Goal: Transaction & Acquisition: Purchase product/service

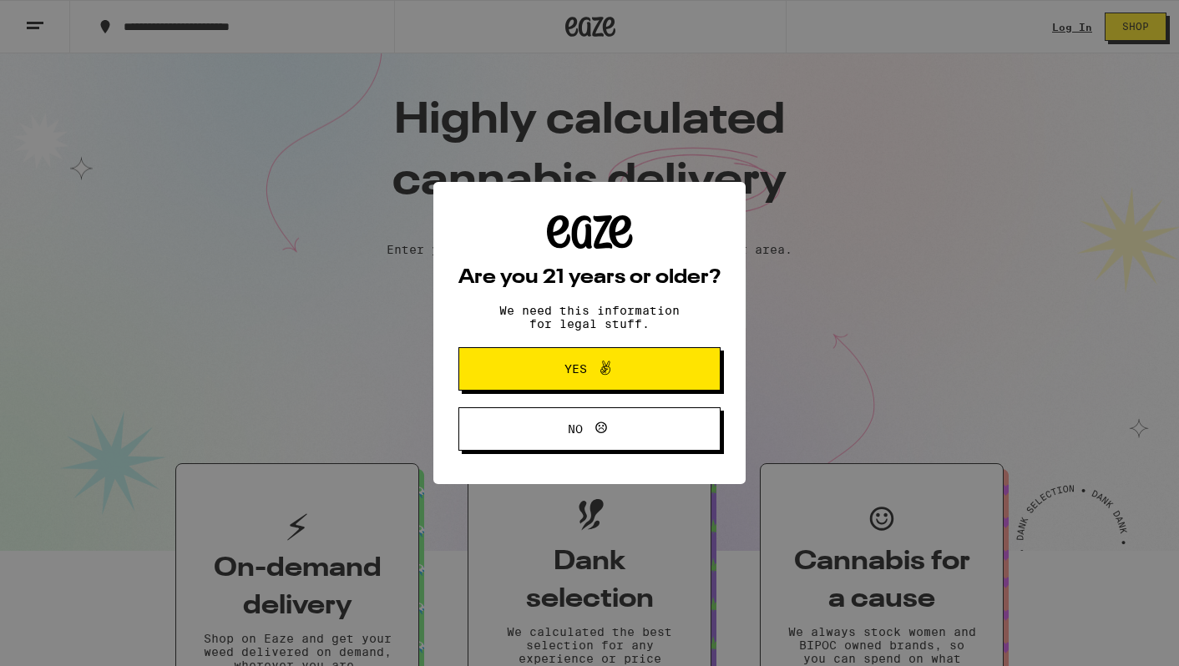
click at [624, 369] on span "Yes" at bounding box center [589, 369] width 127 height 22
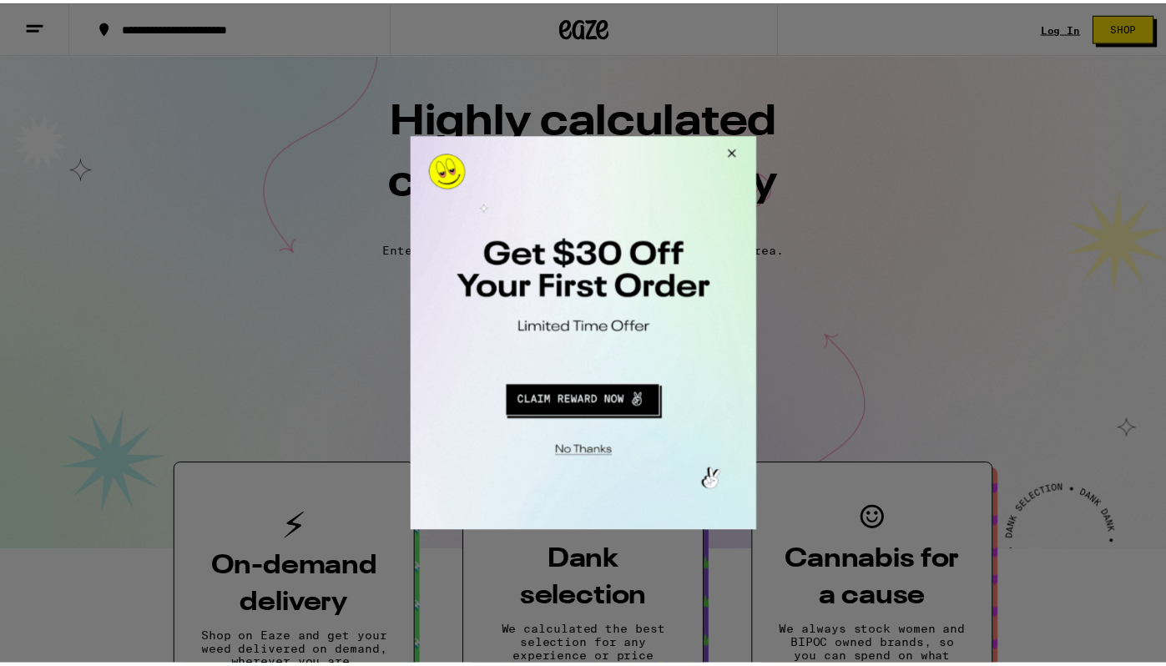
click at [601, 453] on button "Close Modal" at bounding box center [582, 450] width 340 height 26
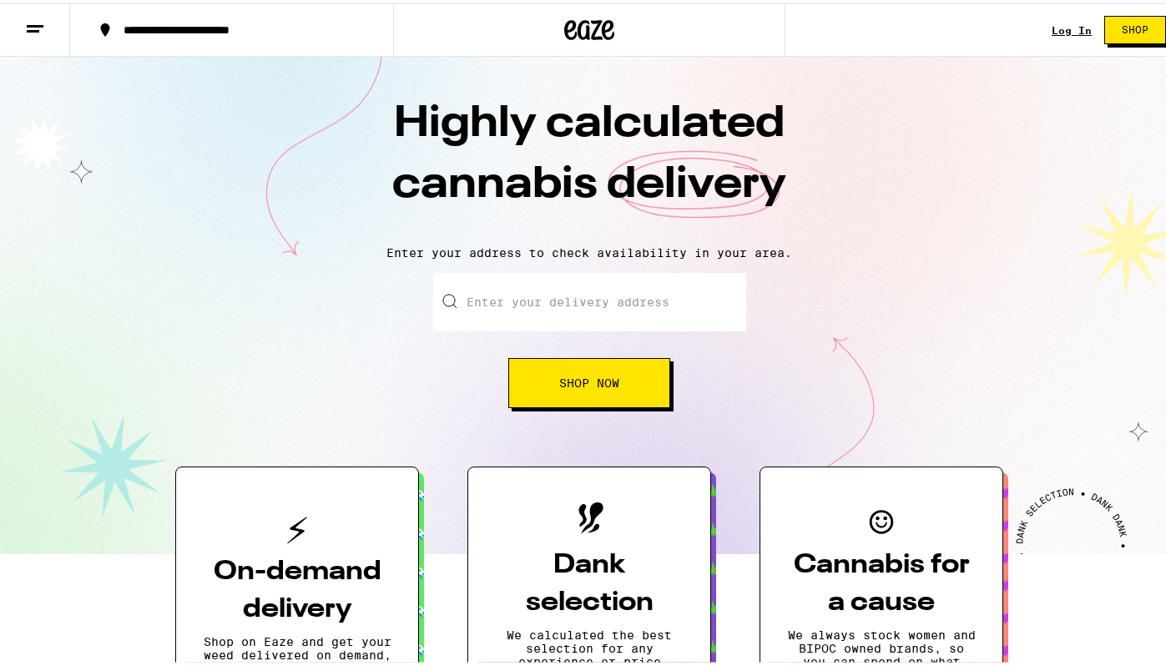
click at [1054, 32] on link "Log In" at bounding box center [1072, 27] width 40 height 11
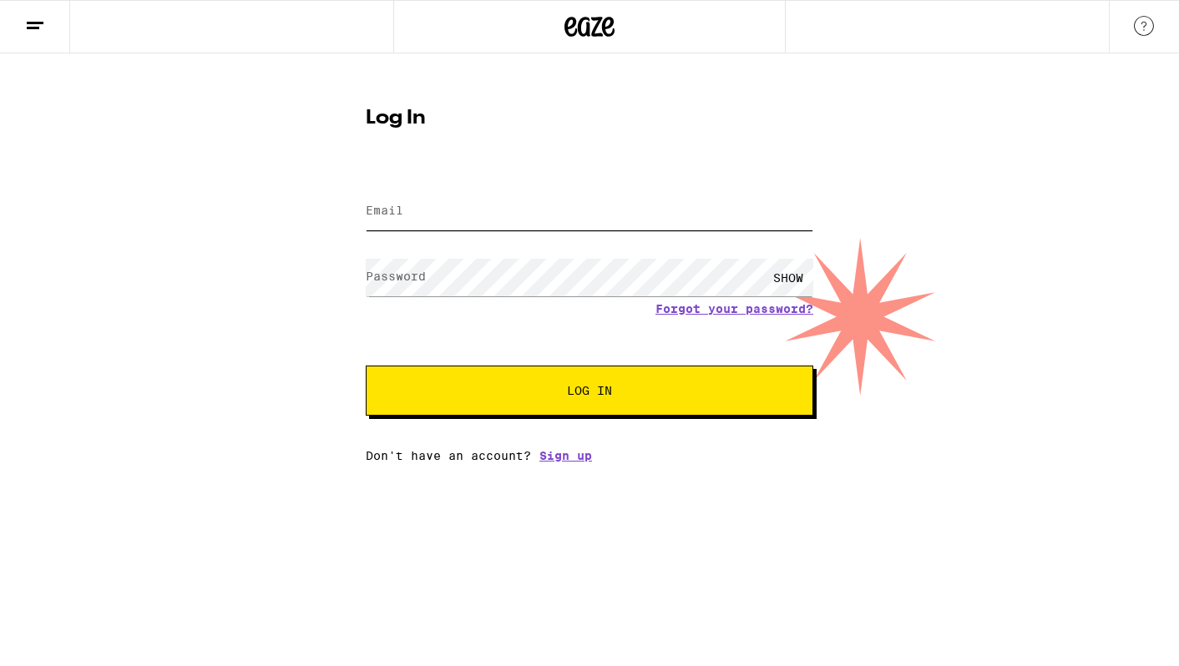
type input "[EMAIL_ADDRESS][DOMAIN_NAME]"
click at [547, 225] on input "[EMAIL_ADDRESS][DOMAIN_NAME]" at bounding box center [590, 212] width 448 height 38
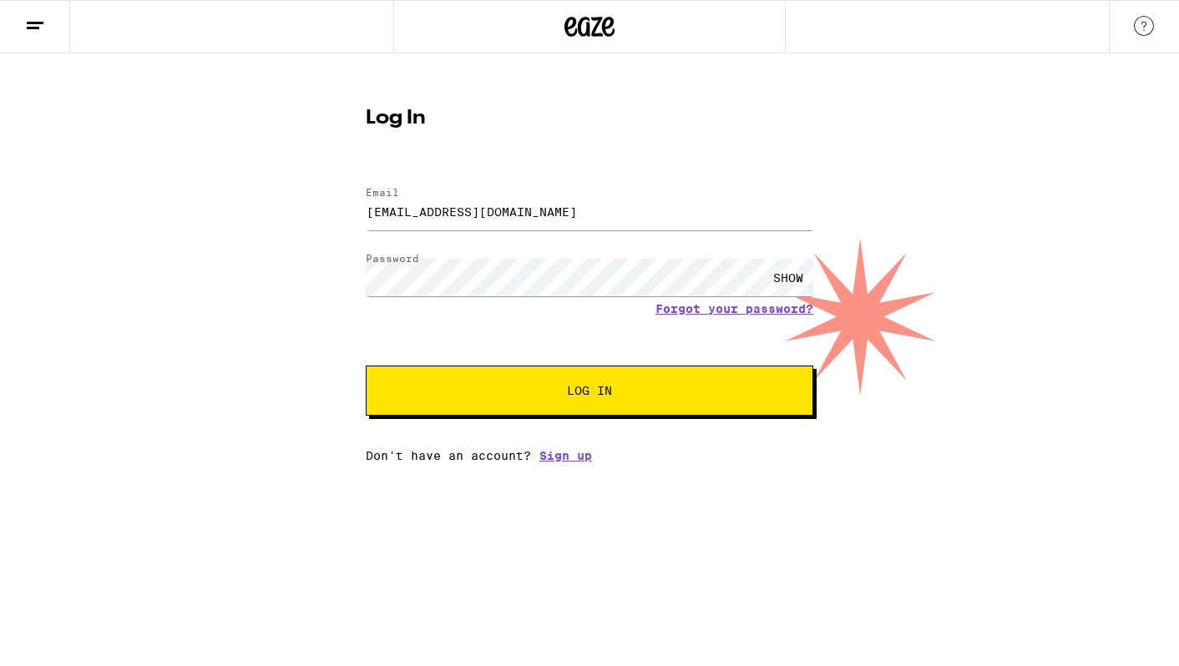
click at [553, 375] on button "Log In" at bounding box center [590, 391] width 448 height 50
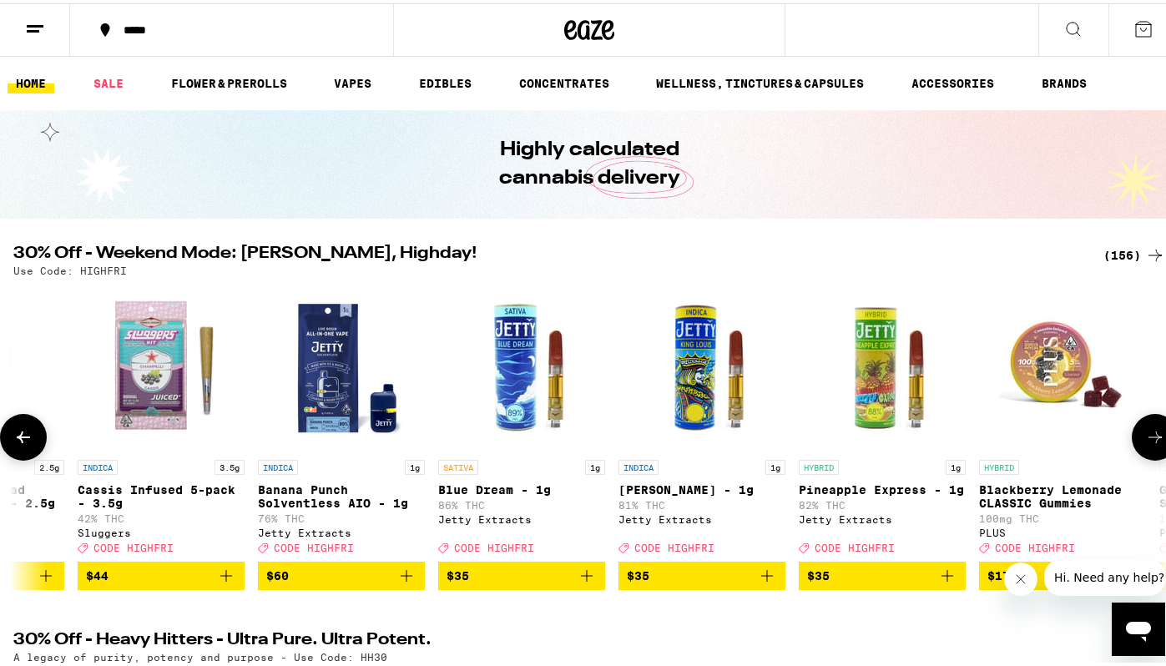
scroll to position [0, 846]
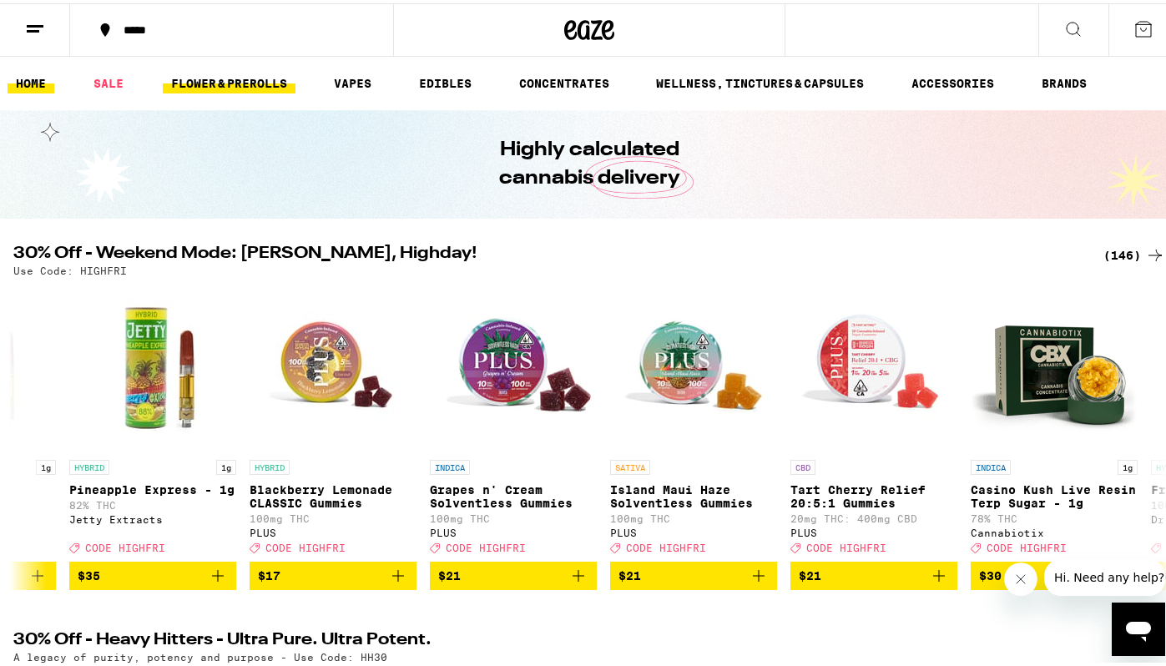
click at [242, 84] on link "FLOWER & PREROLLS" at bounding box center [229, 80] width 133 height 20
click at [340, 73] on link "VAPES" at bounding box center [353, 80] width 54 height 20
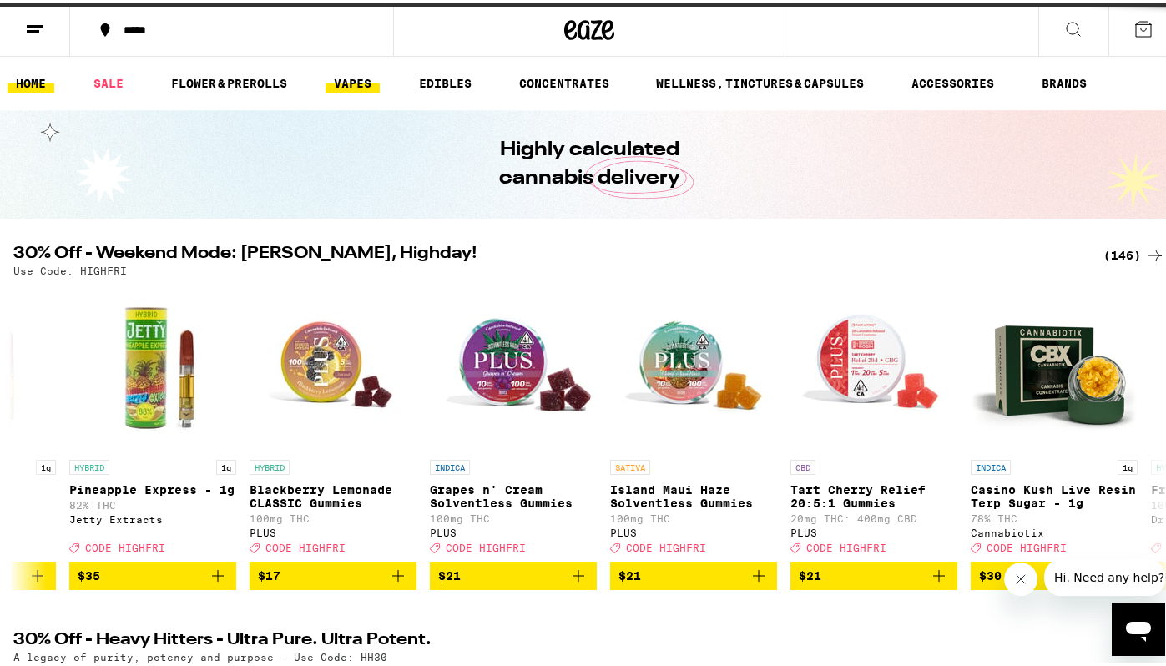
click at [340, 73] on link "VAPES" at bounding box center [353, 80] width 54 height 20
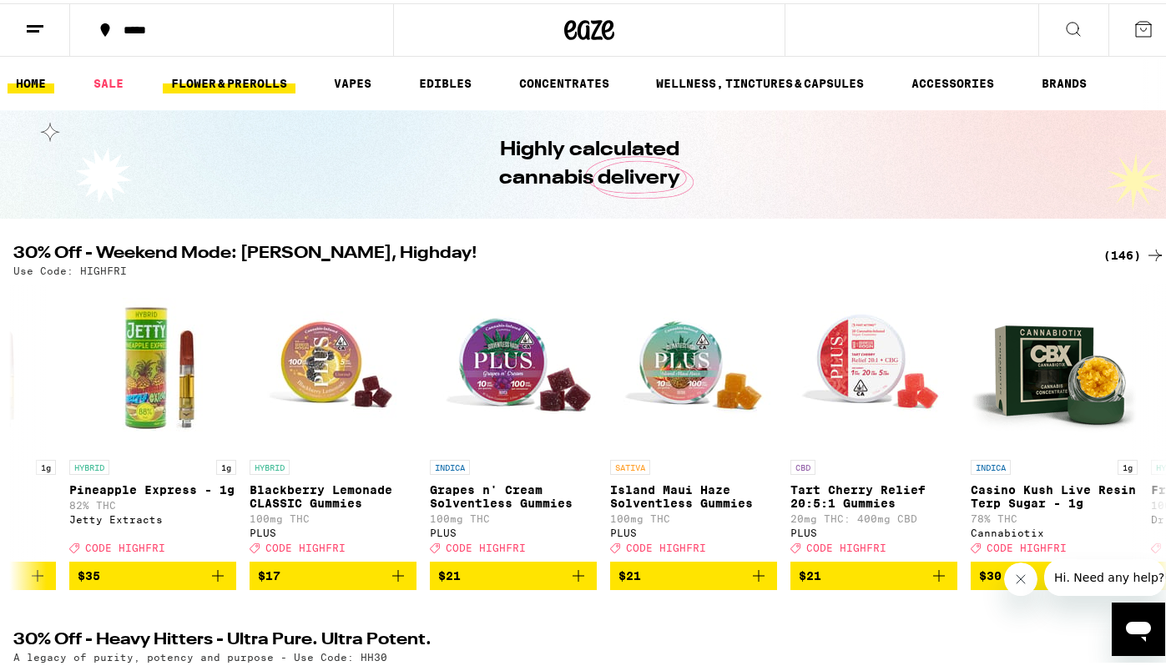
click at [247, 74] on link "FLOWER & PREROLLS" at bounding box center [229, 80] width 133 height 20
click at [263, 84] on link "FLOWER & PREROLLS" at bounding box center [229, 80] width 133 height 20
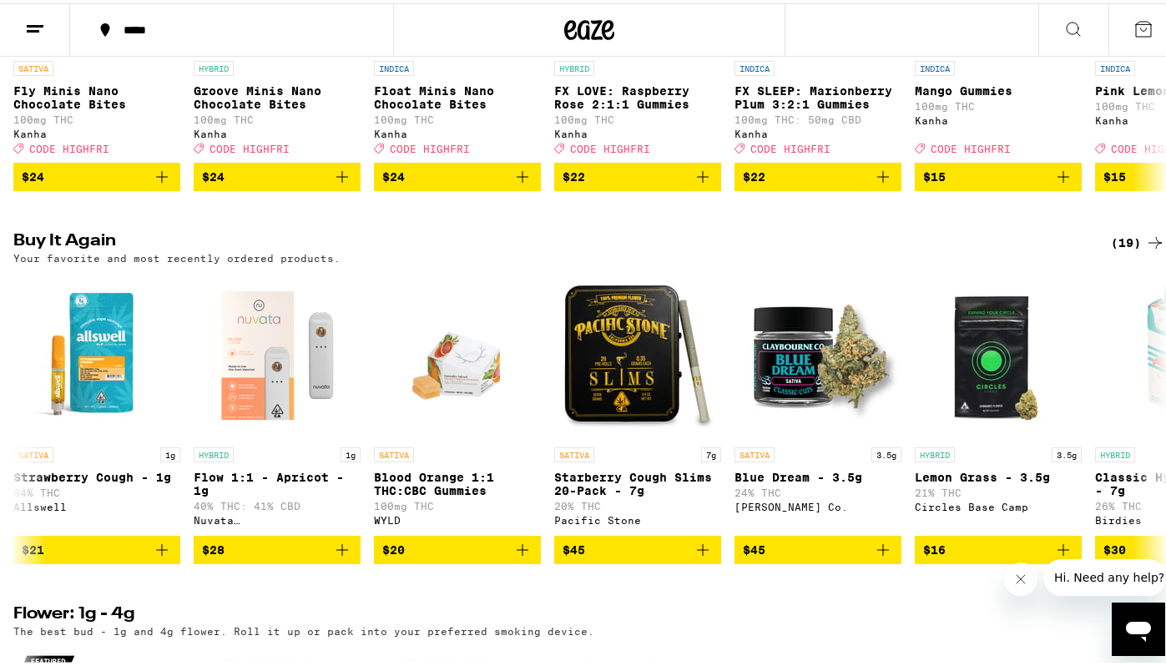
scroll to position [1262, 0]
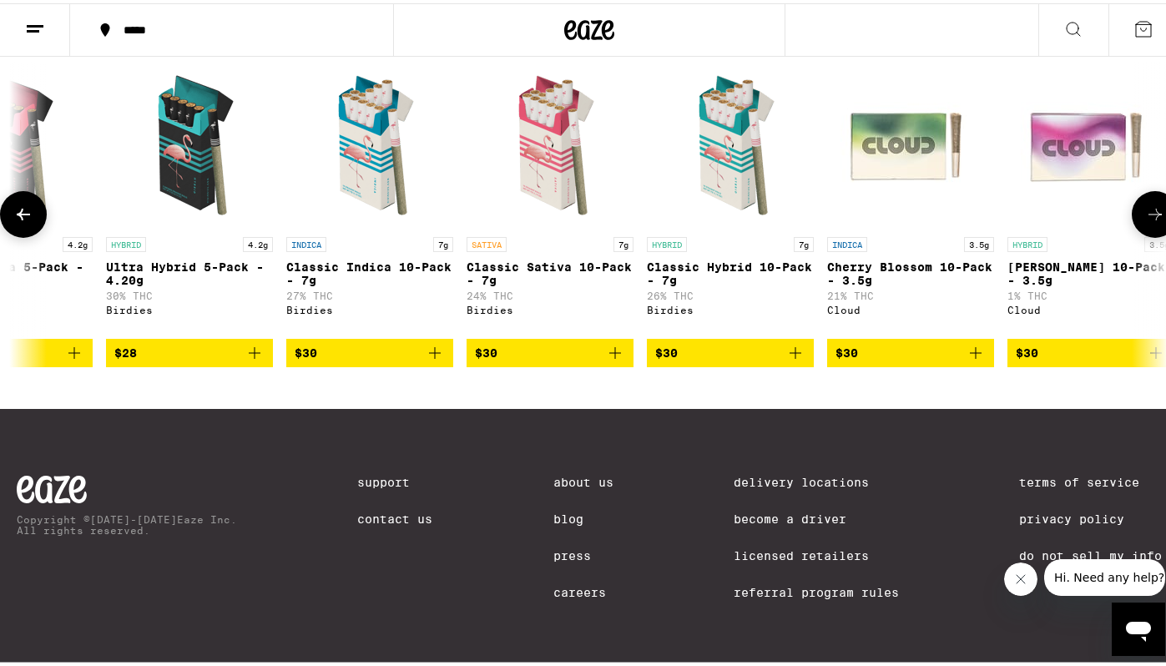
scroll to position [0, 2076]
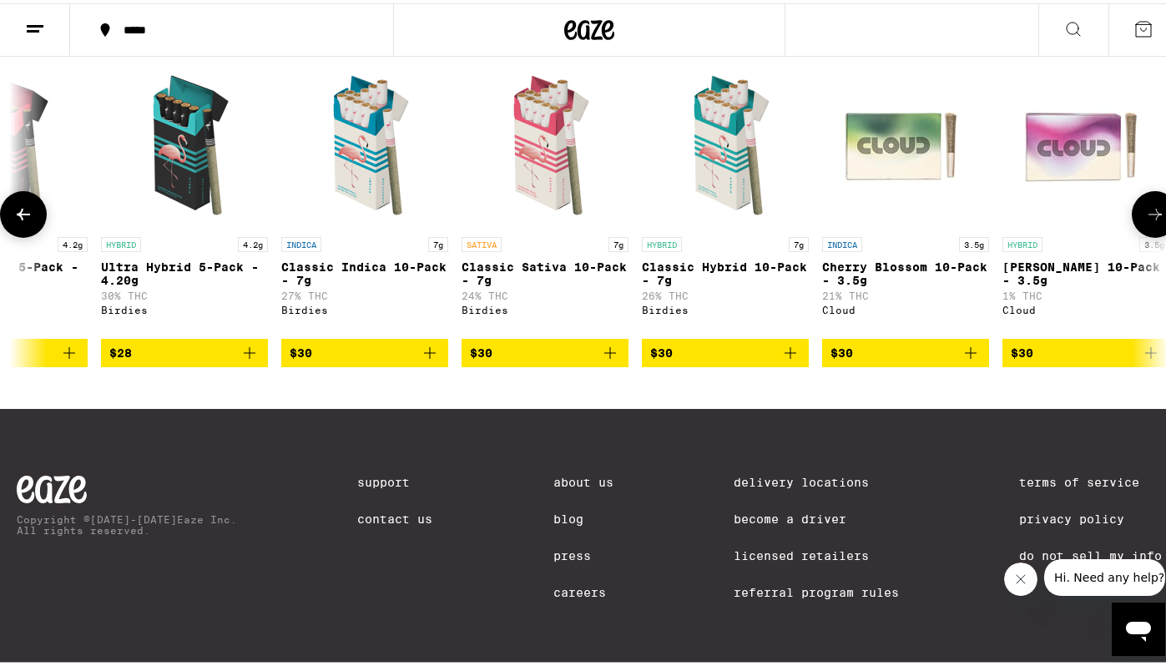
click at [497, 225] on img "Open page for Classic Sativa 10-Pack - 7g from Birdies" at bounding box center [545, 141] width 167 height 167
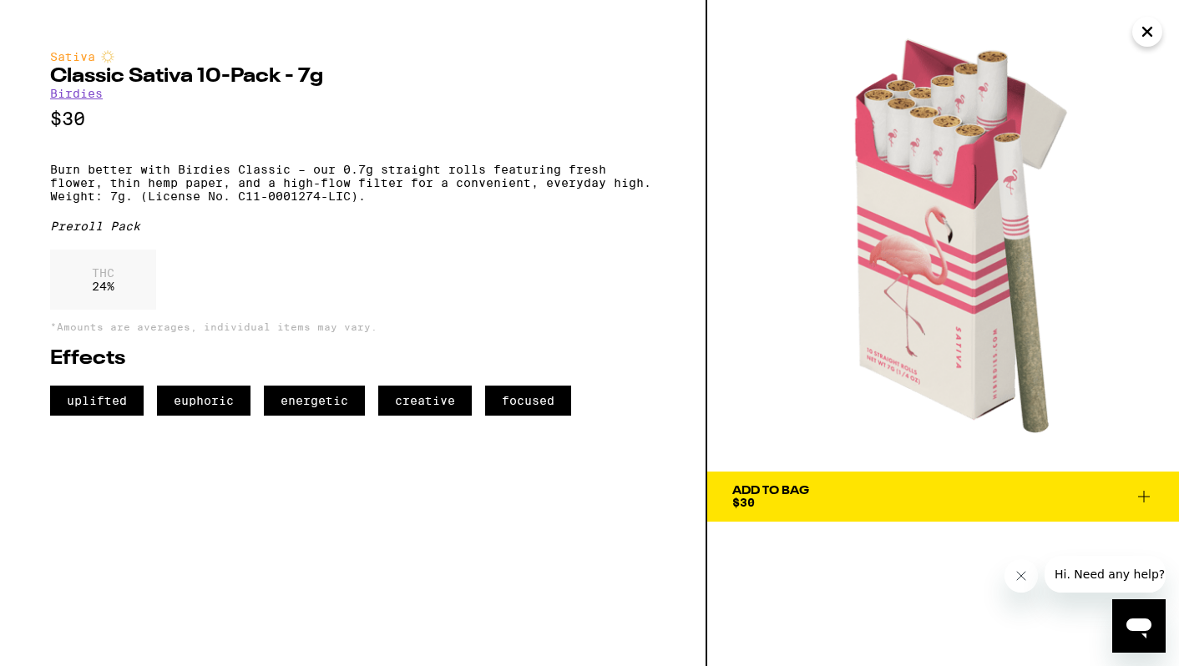
click at [798, 480] on button "Add To Bag $30" at bounding box center [943, 497] width 472 height 50
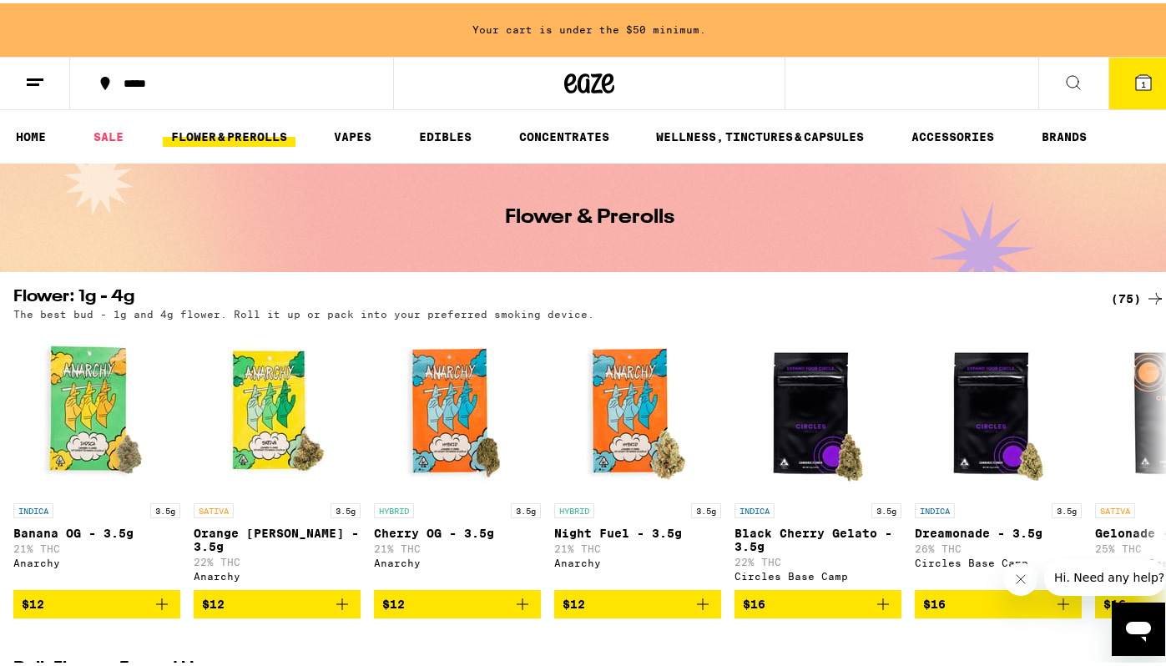
scroll to position [2, 0]
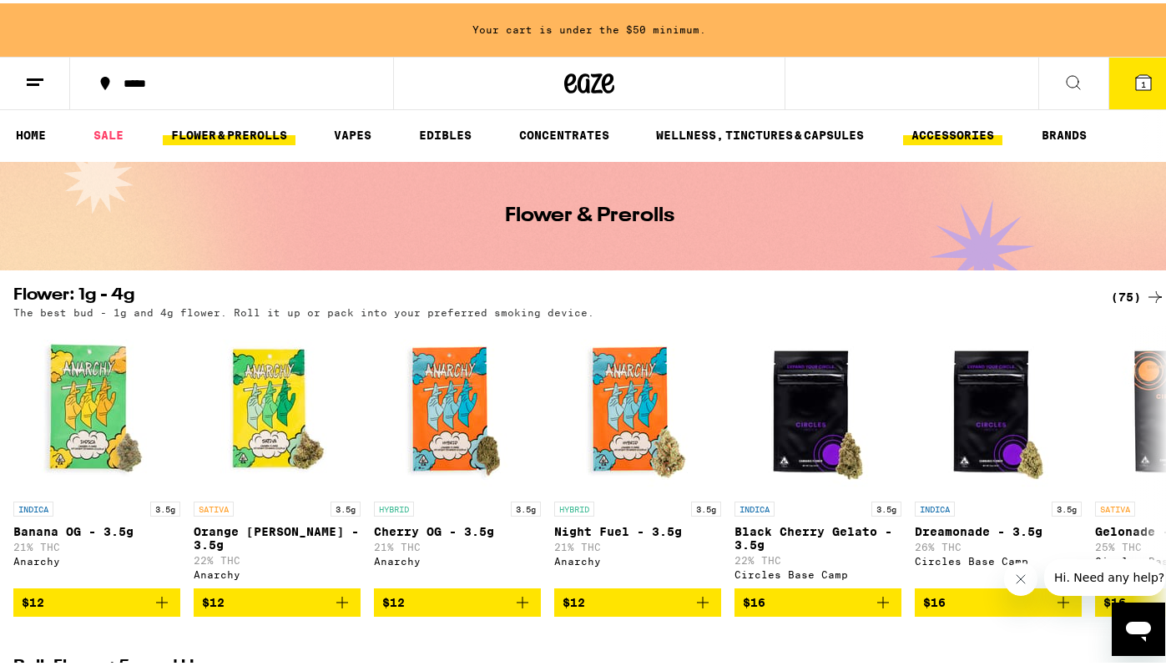
click at [965, 136] on link "ACCESSORIES" at bounding box center [952, 132] width 99 height 20
click at [942, 126] on link "ACCESSORIES" at bounding box center [952, 132] width 99 height 20
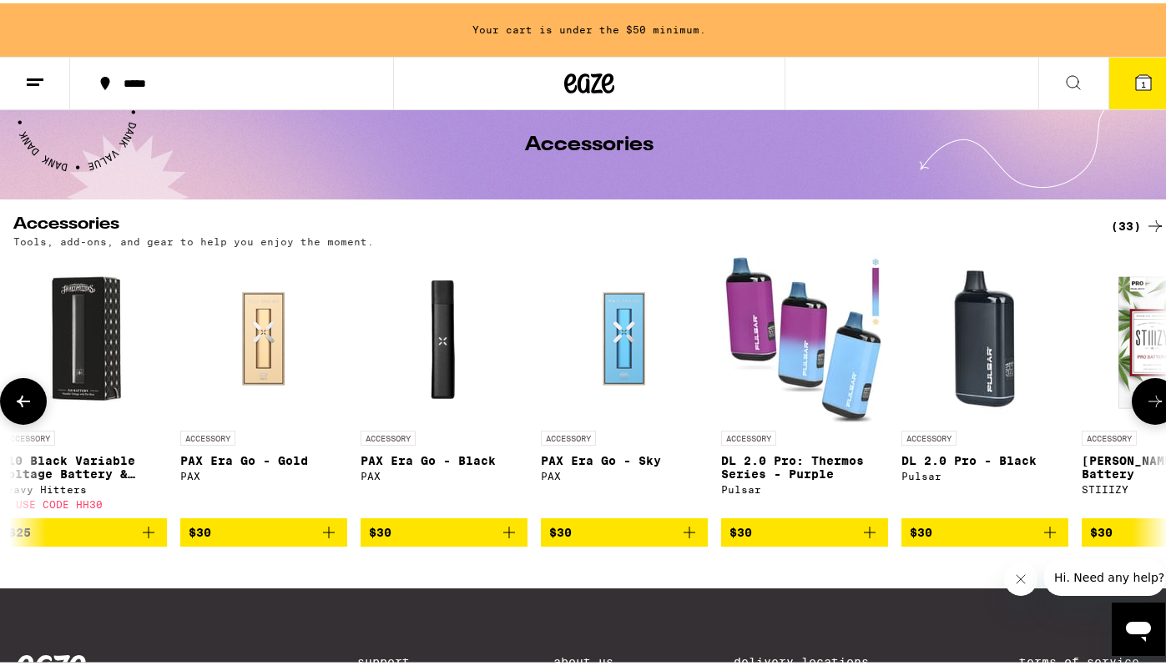
scroll to position [0, 3987]
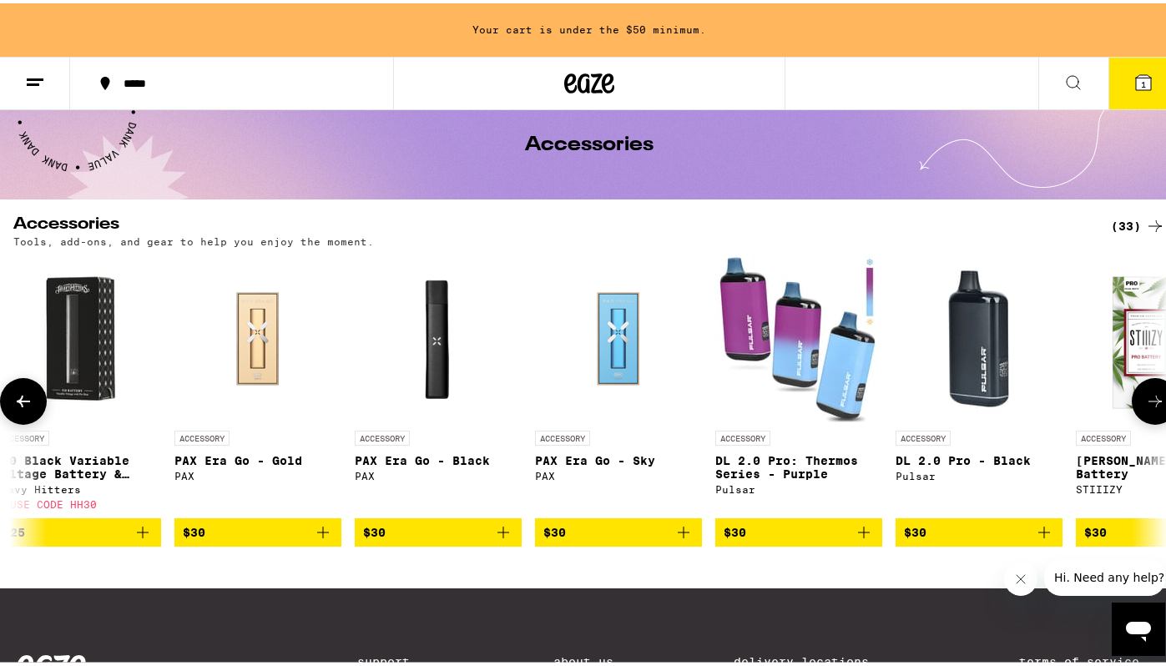
click at [1049, 537] on icon "Add to bag" at bounding box center [1044, 529] width 20 height 20
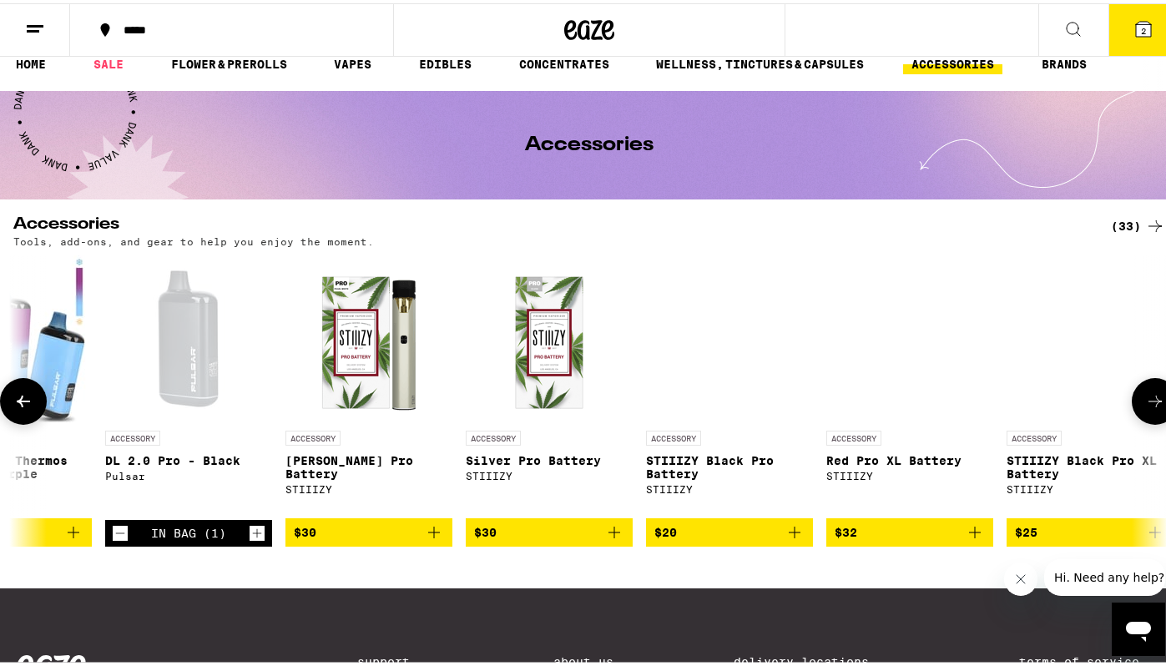
scroll to position [0, 4781]
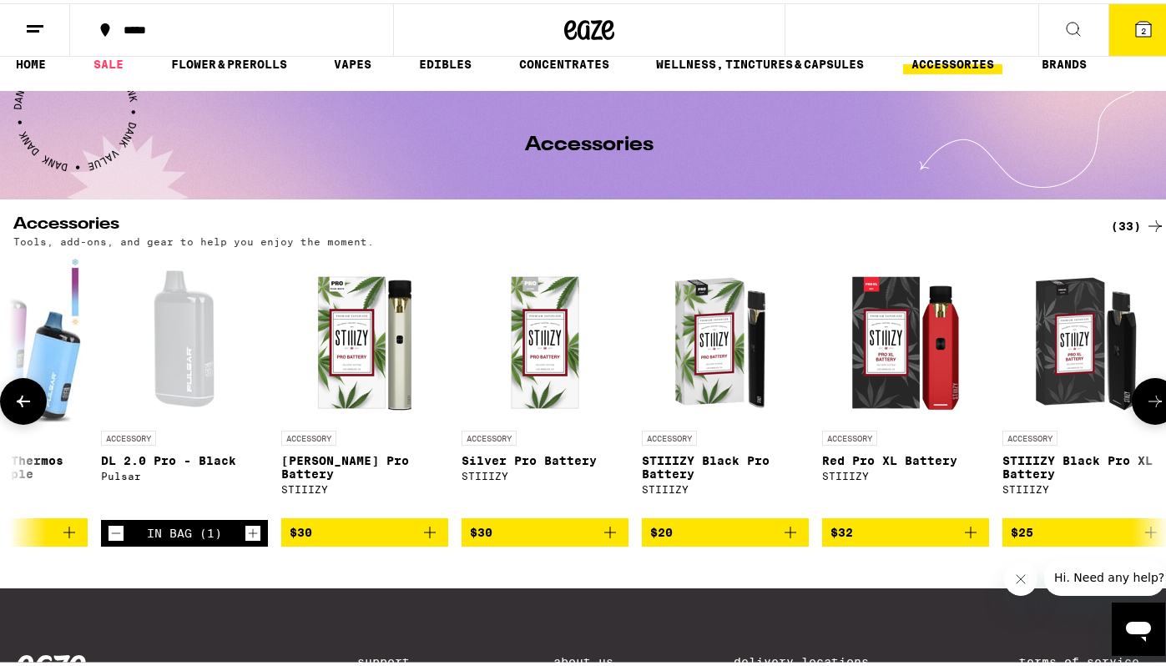
click at [691, 355] on img "Open page for STIIIZY Black Pro Battery from STIIIZY" at bounding box center [725, 335] width 167 height 167
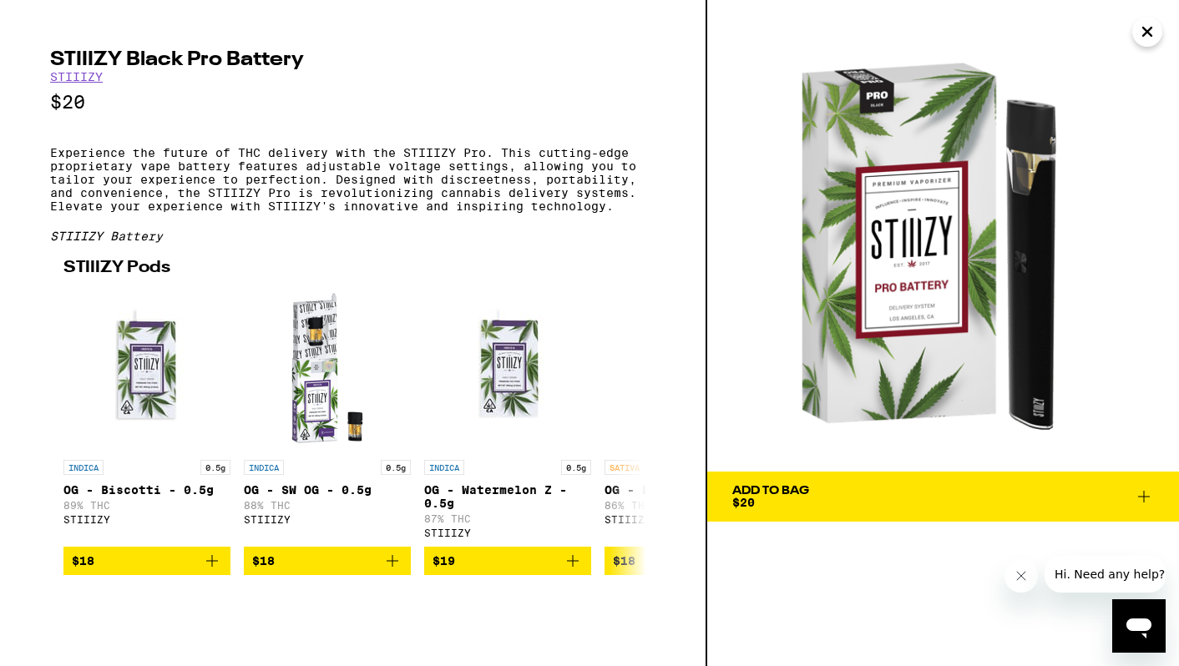
click at [1144, 31] on icon "Close" at bounding box center [1147, 31] width 20 height 25
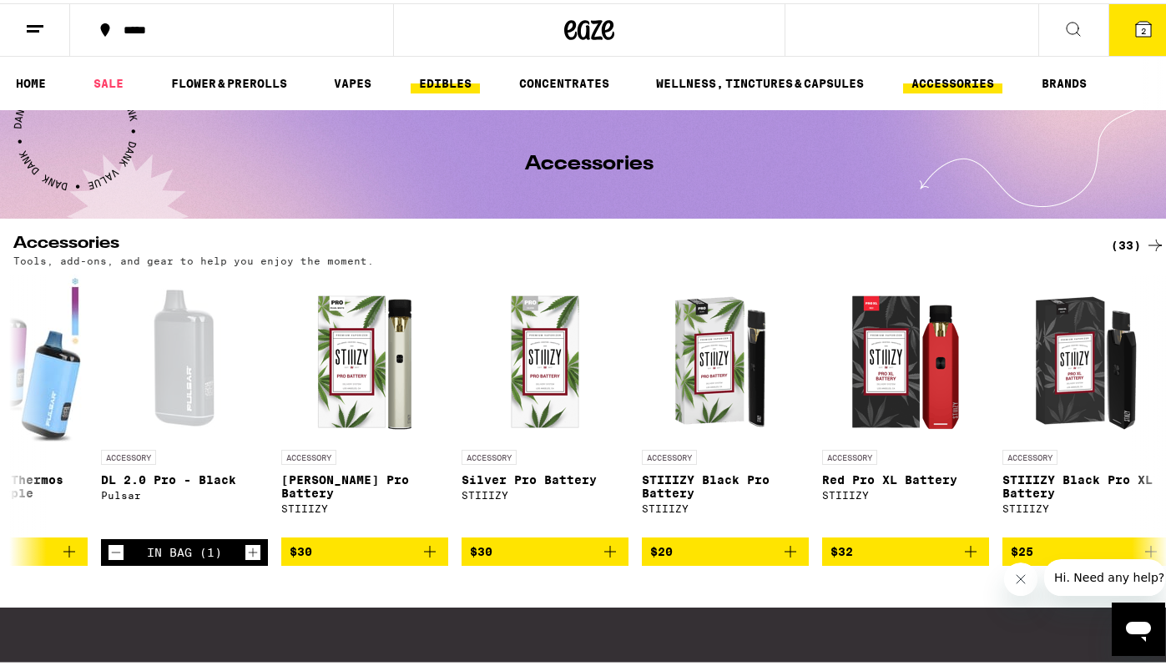
click at [430, 87] on link "EDIBLES" at bounding box center [445, 80] width 69 height 20
click at [436, 78] on link "EDIBLES" at bounding box center [445, 80] width 69 height 20
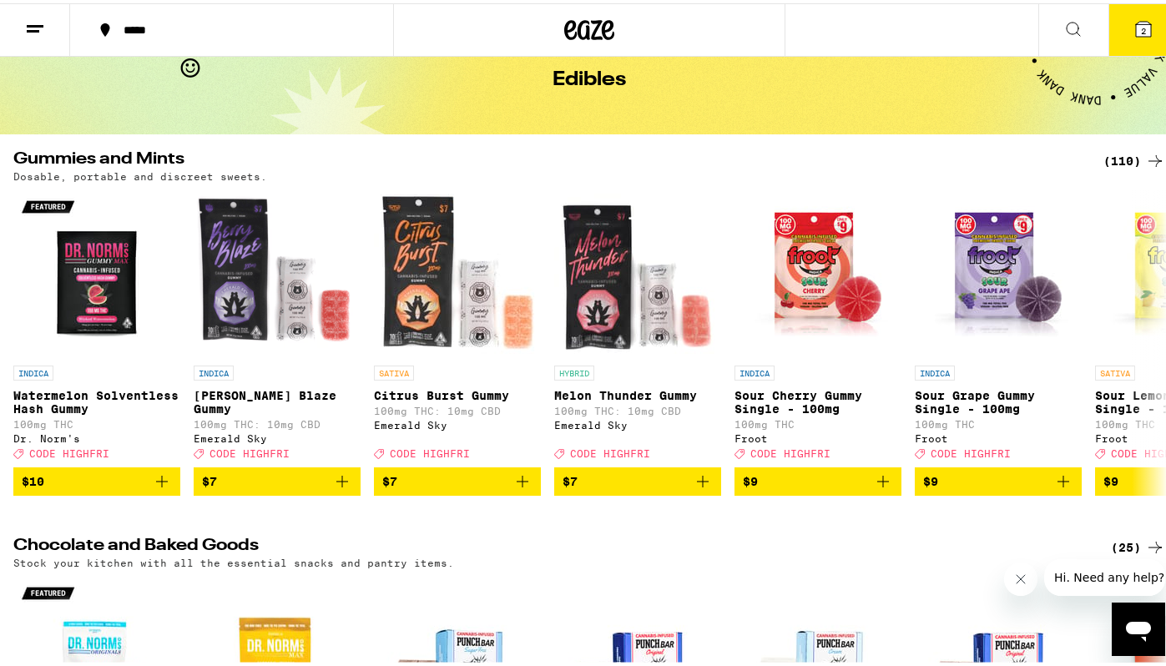
scroll to position [85, 0]
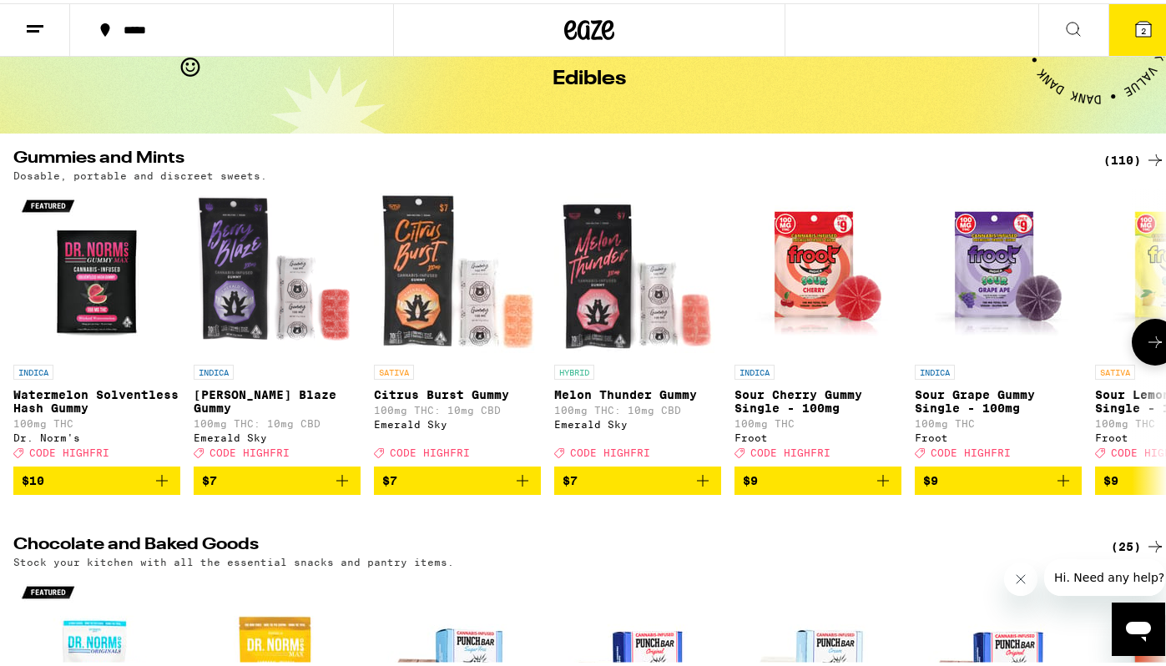
click at [114, 314] on img "Open page for Watermelon Solventless Hash Gummy from Dr. Norm's" at bounding box center [96, 269] width 167 height 167
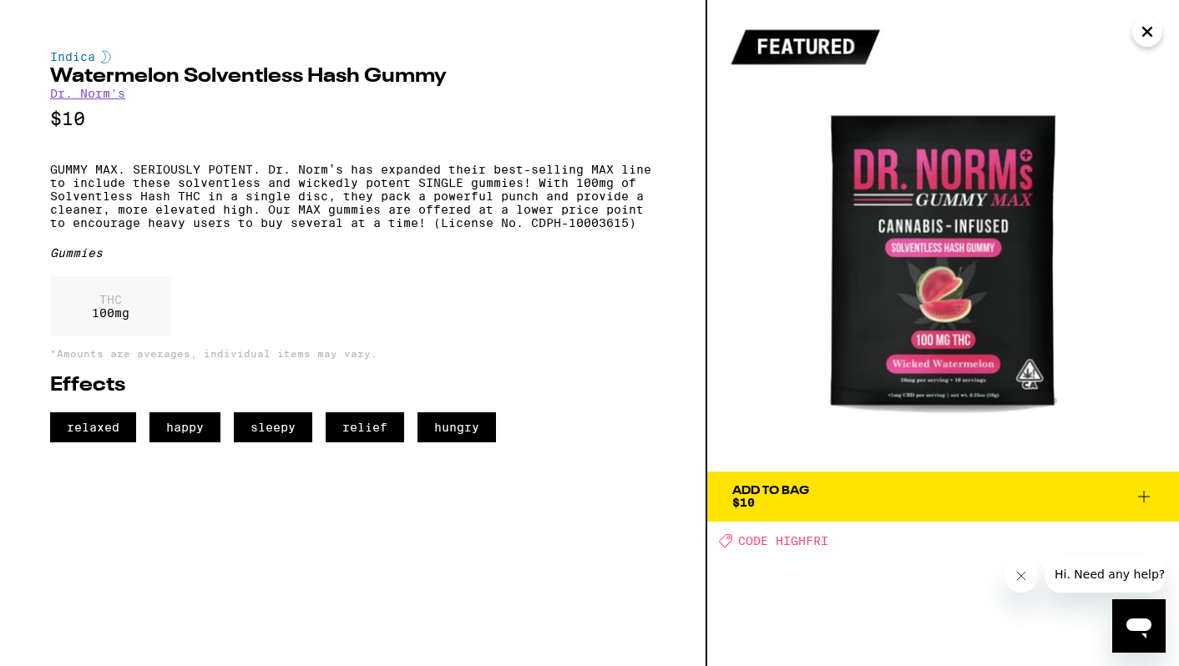
click at [1164, 25] on img at bounding box center [943, 236] width 472 height 472
click at [1161, 31] on button "Close" at bounding box center [1147, 32] width 30 height 30
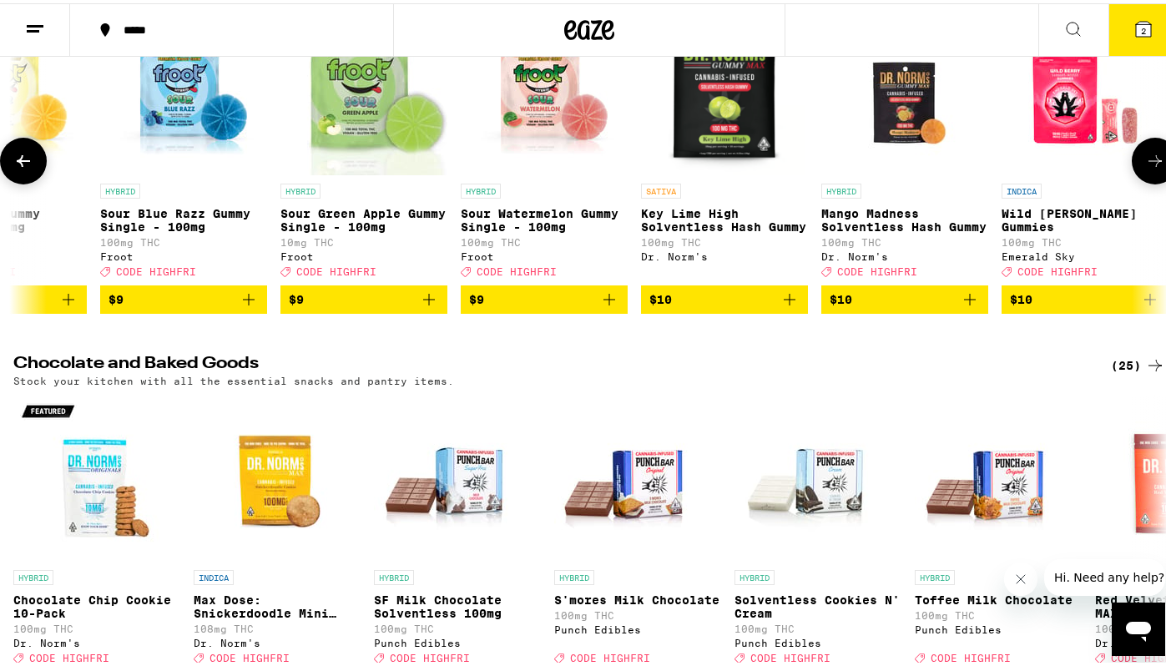
scroll to position [265, 0]
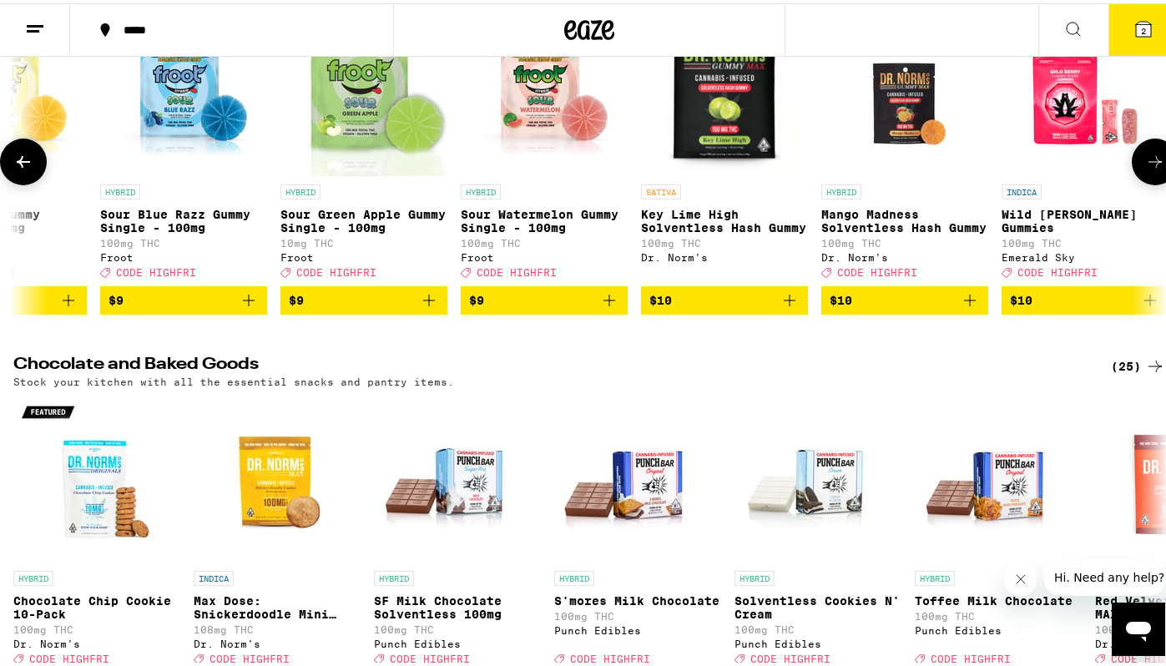
click at [1146, 155] on icon at bounding box center [1155, 159] width 20 height 20
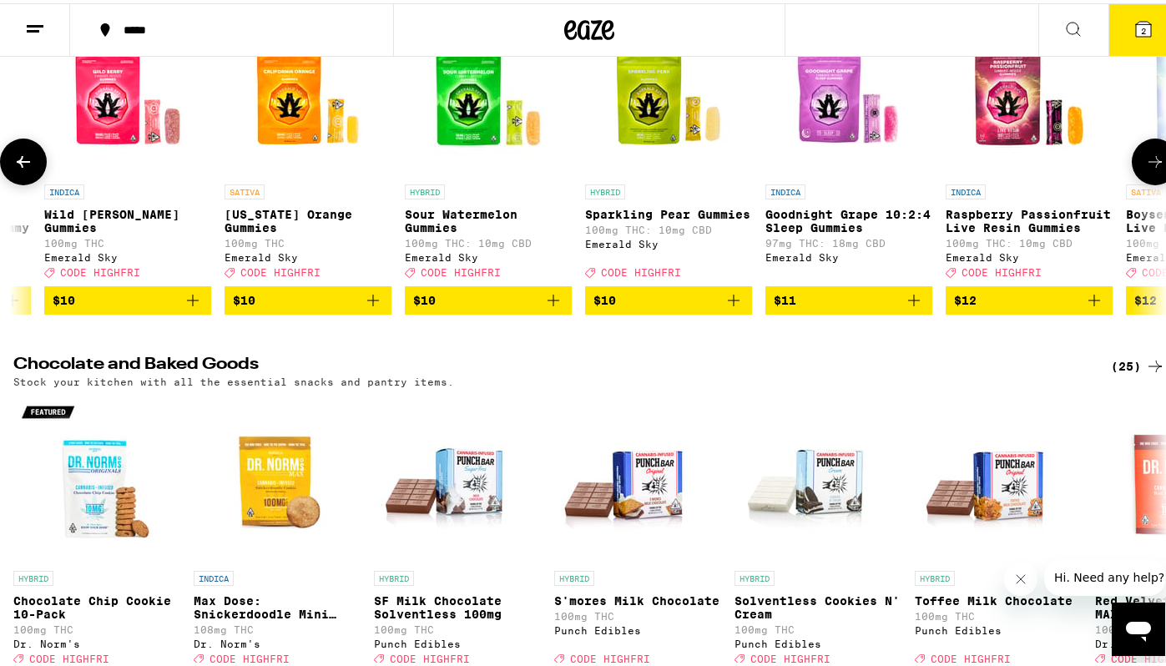
click at [1145, 155] on icon at bounding box center [1155, 159] width 20 height 20
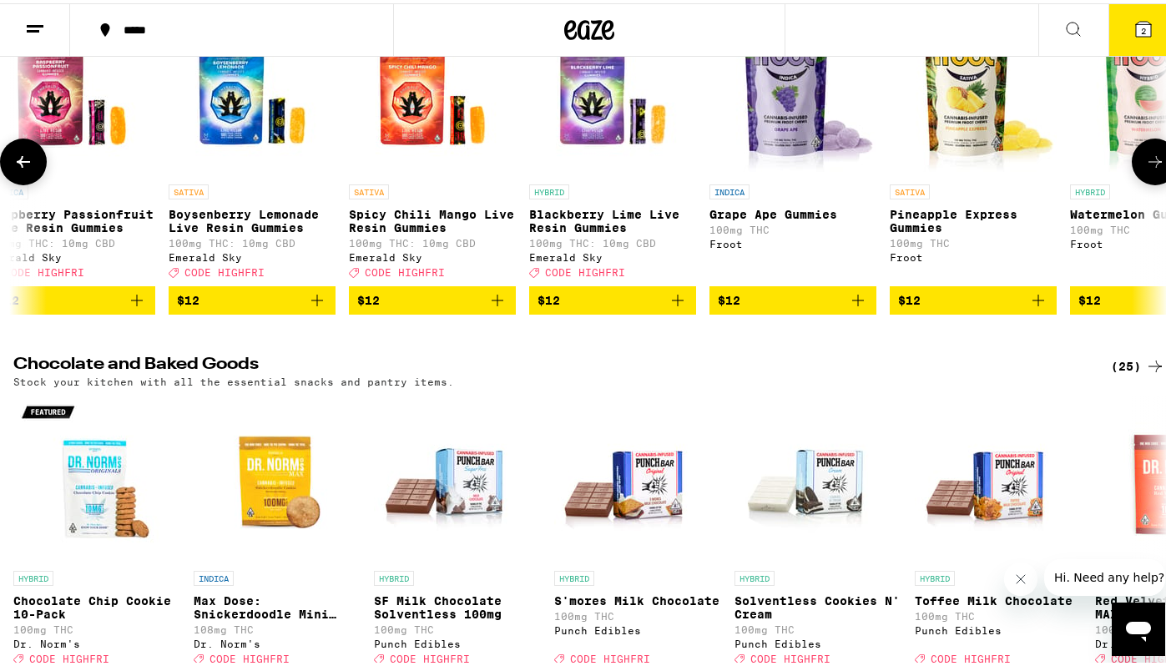
click at [1145, 155] on icon at bounding box center [1155, 159] width 20 height 20
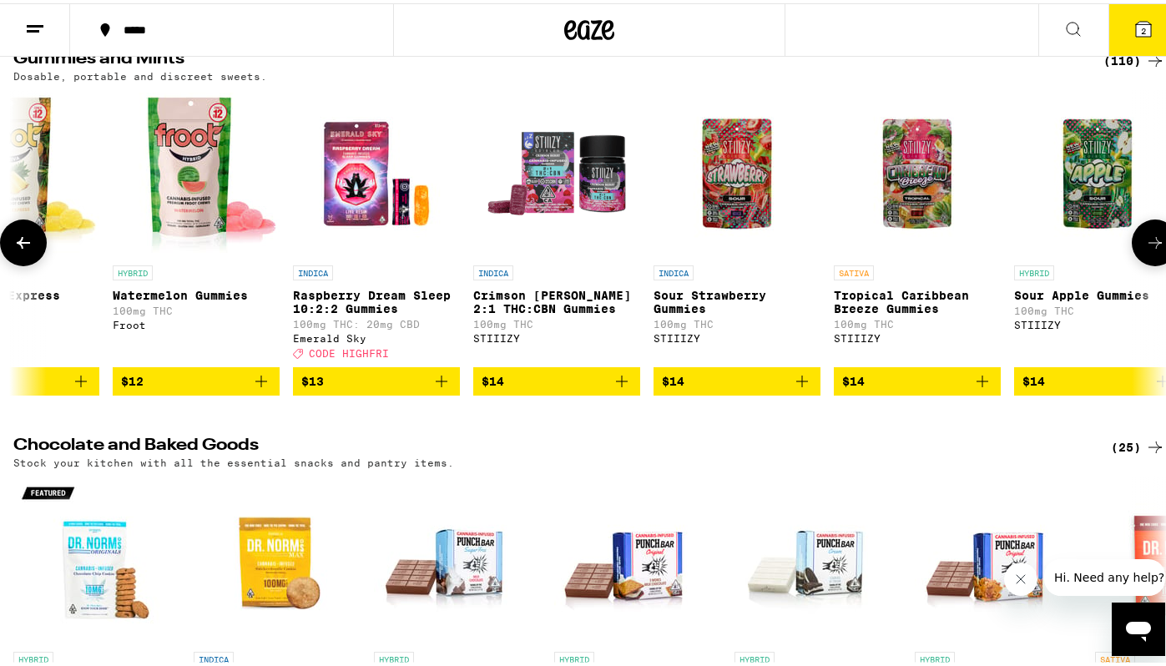
scroll to position [181, 0]
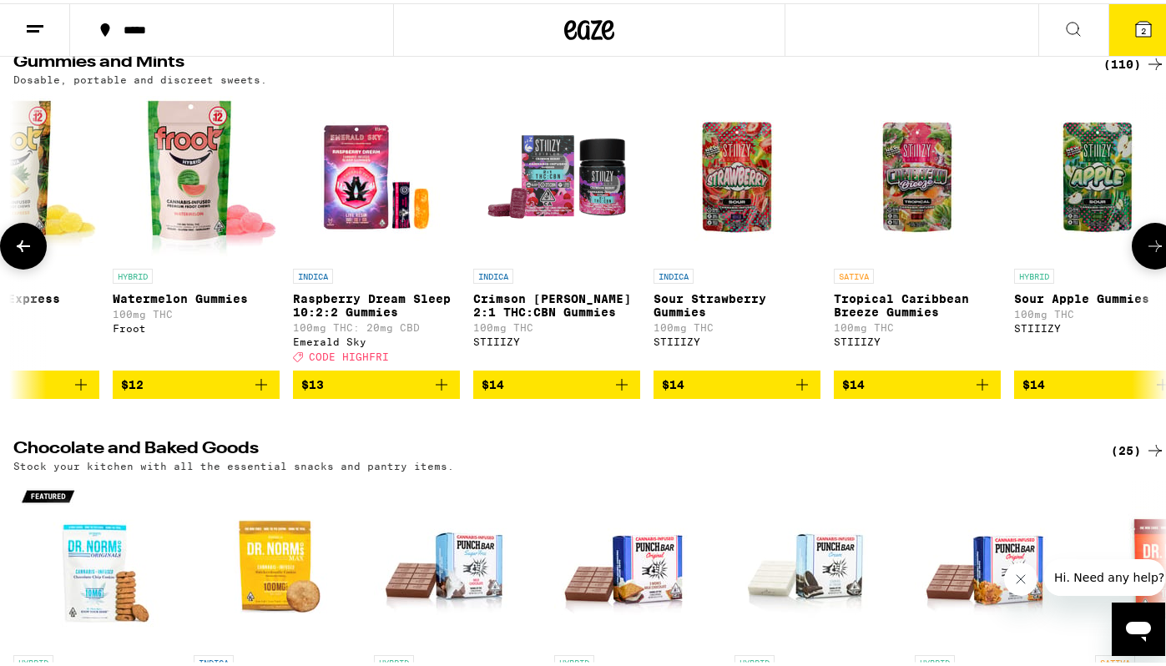
click at [23, 242] on icon at bounding box center [23, 243] width 20 height 20
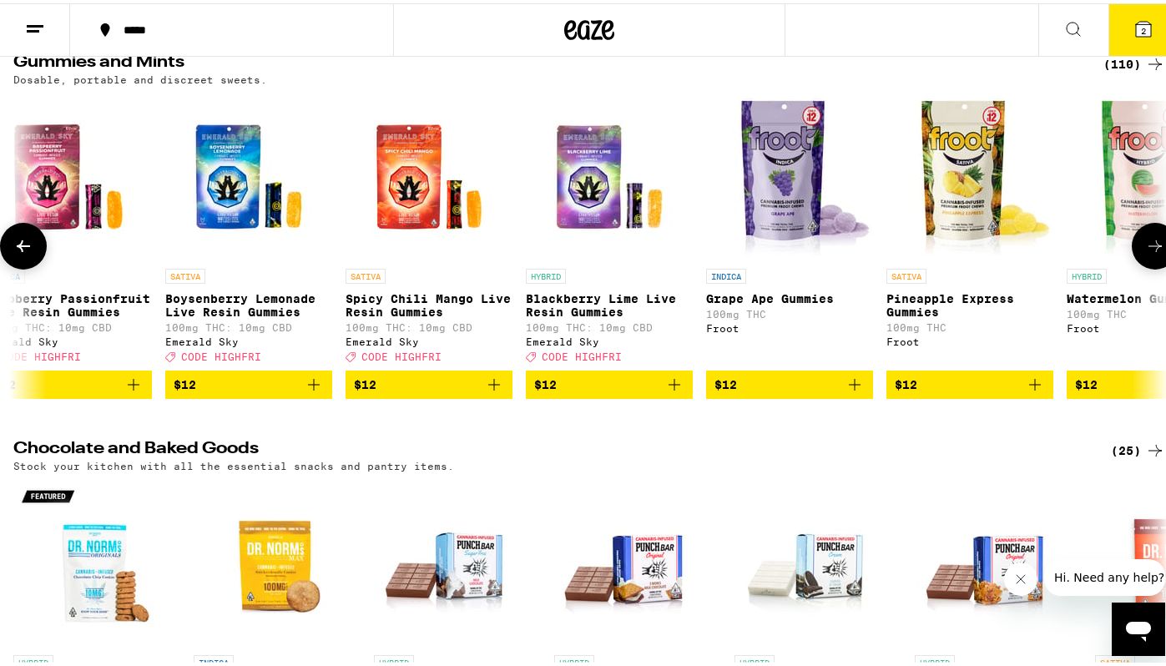
scroll to position [0, 3091]
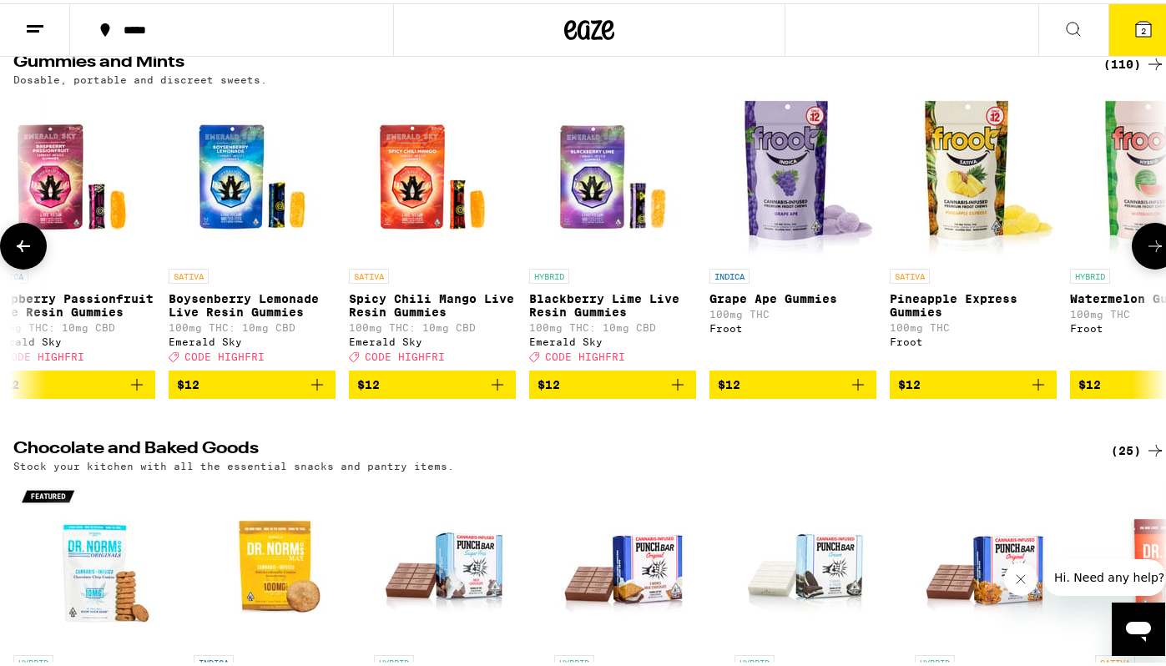
click at [23, 231] on button at bounding box center [23, 243] width 47 height 47
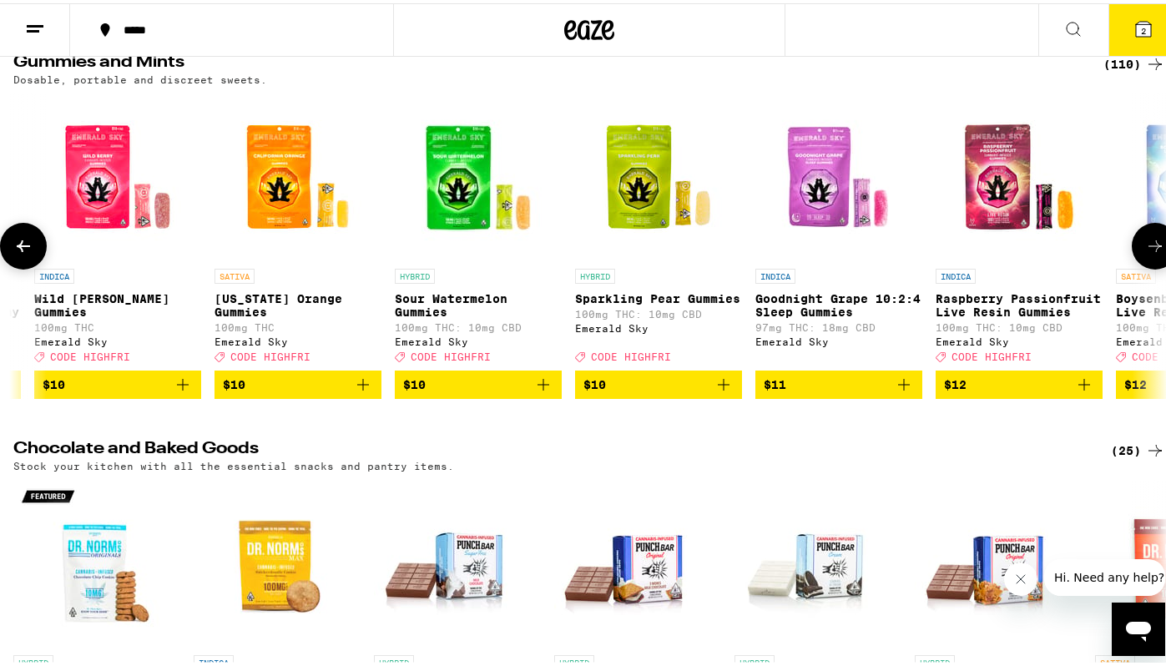
scroll to position [0, 2133]
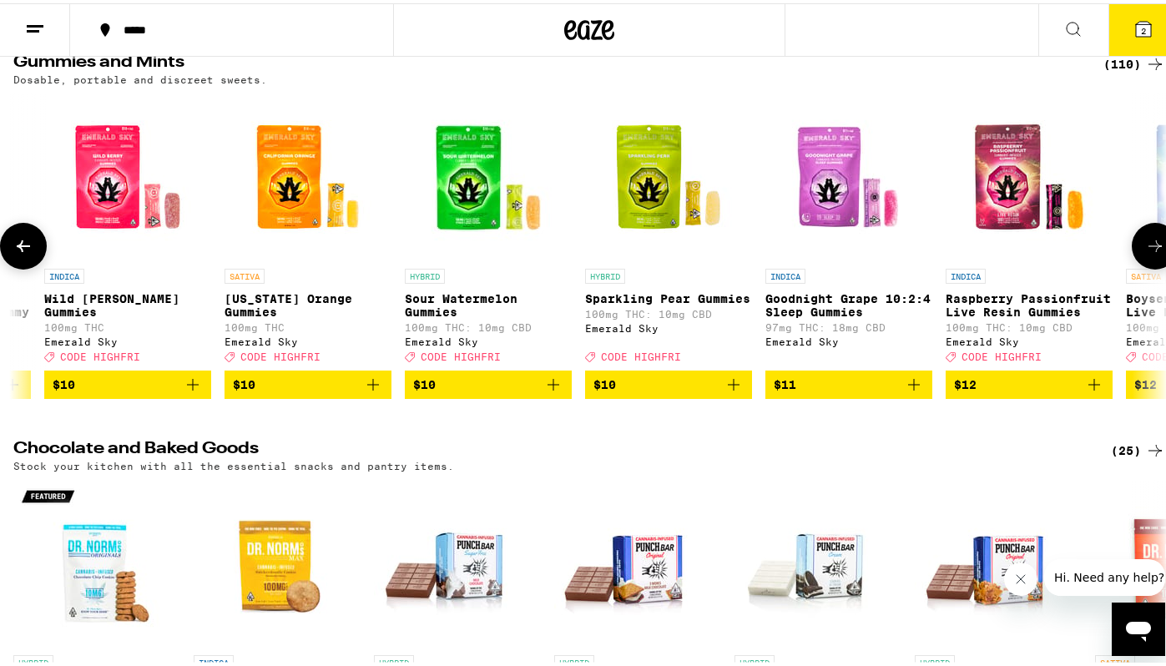
click at [23, 231] on button at bounding box center [23, 243] width 47 height 47
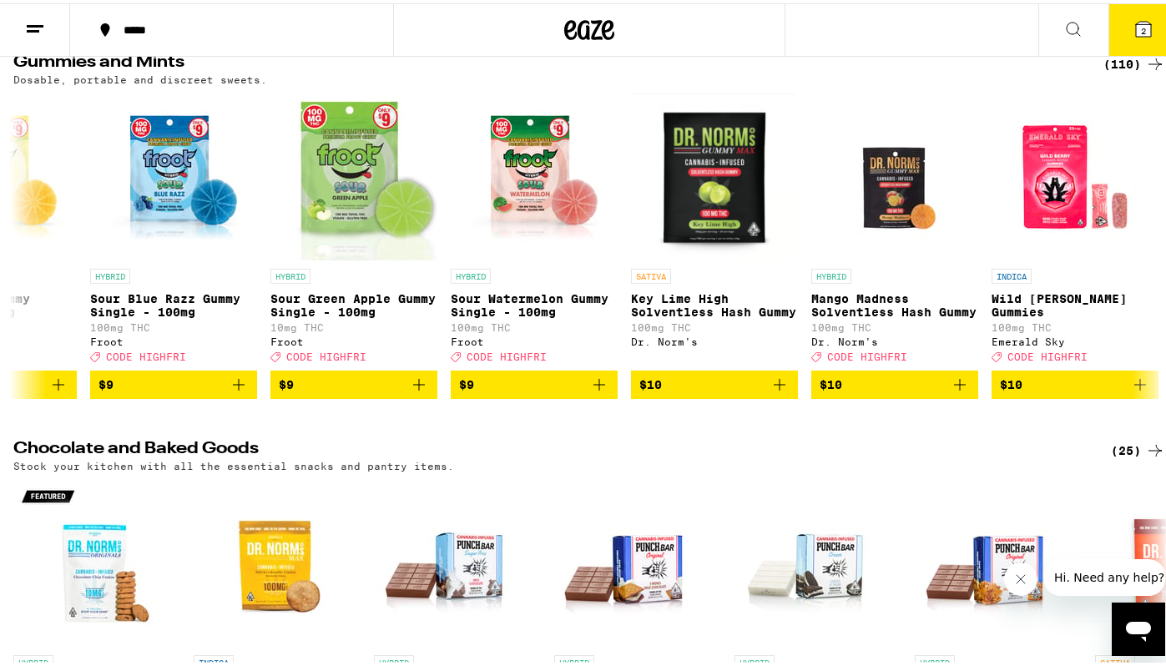
scroll to position [0, 1176]
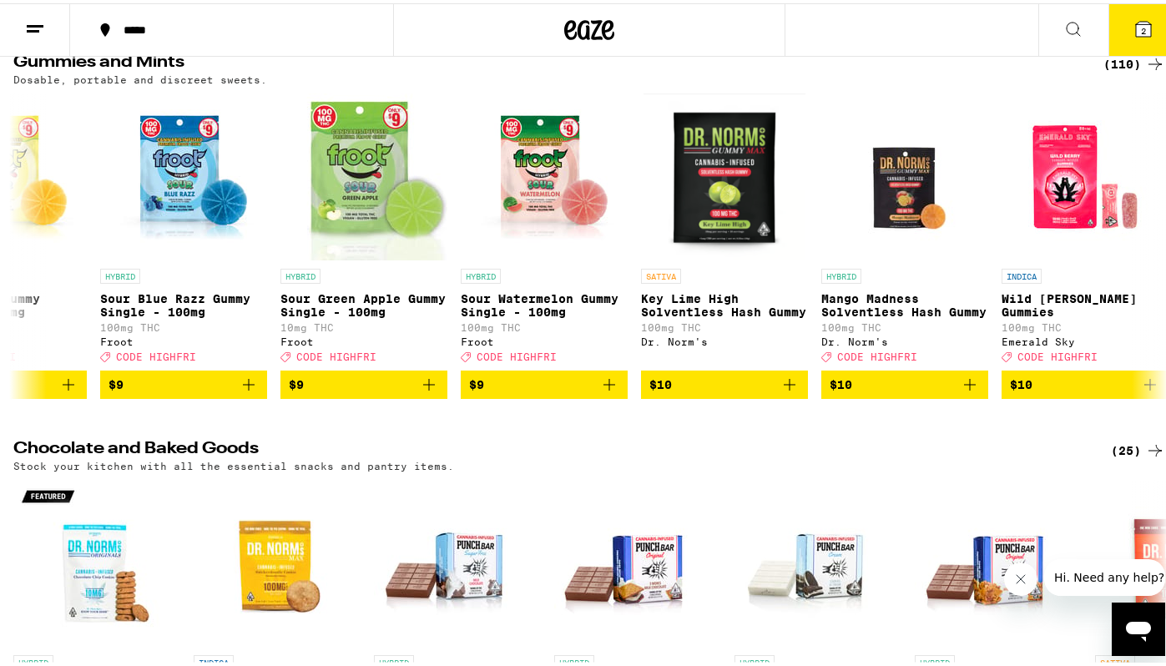
click at [1069, 23] on icon at bounding box center [1074, 26] width 20 height 20
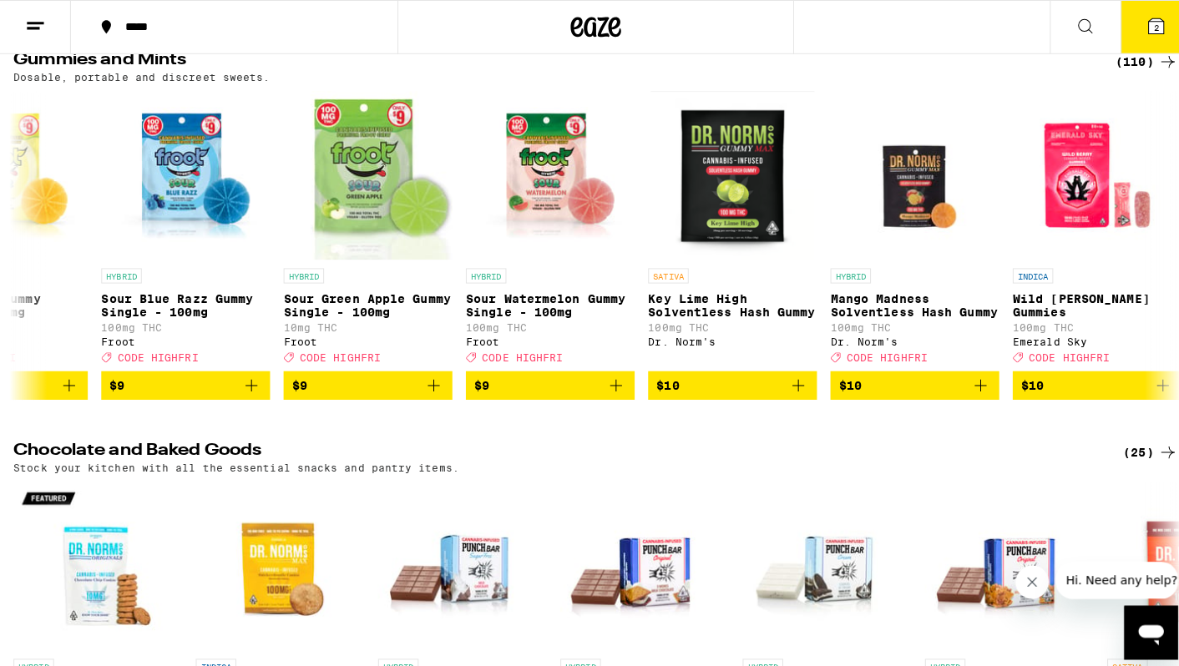
scroll to position [0, 0]
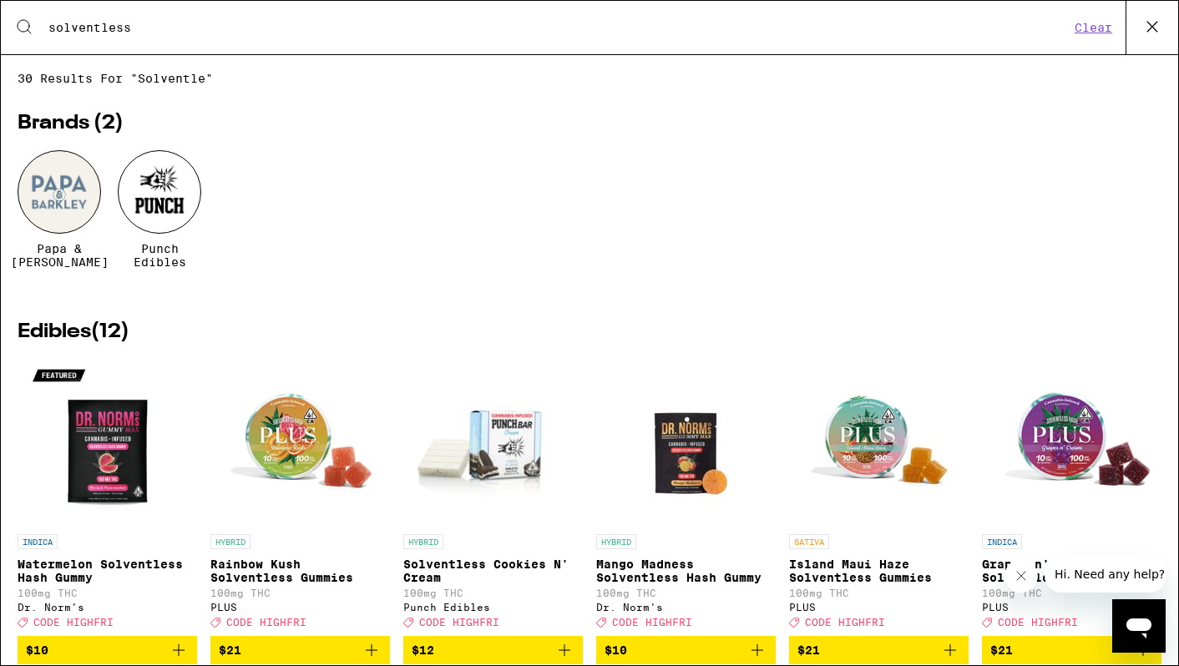
type input "solventless"
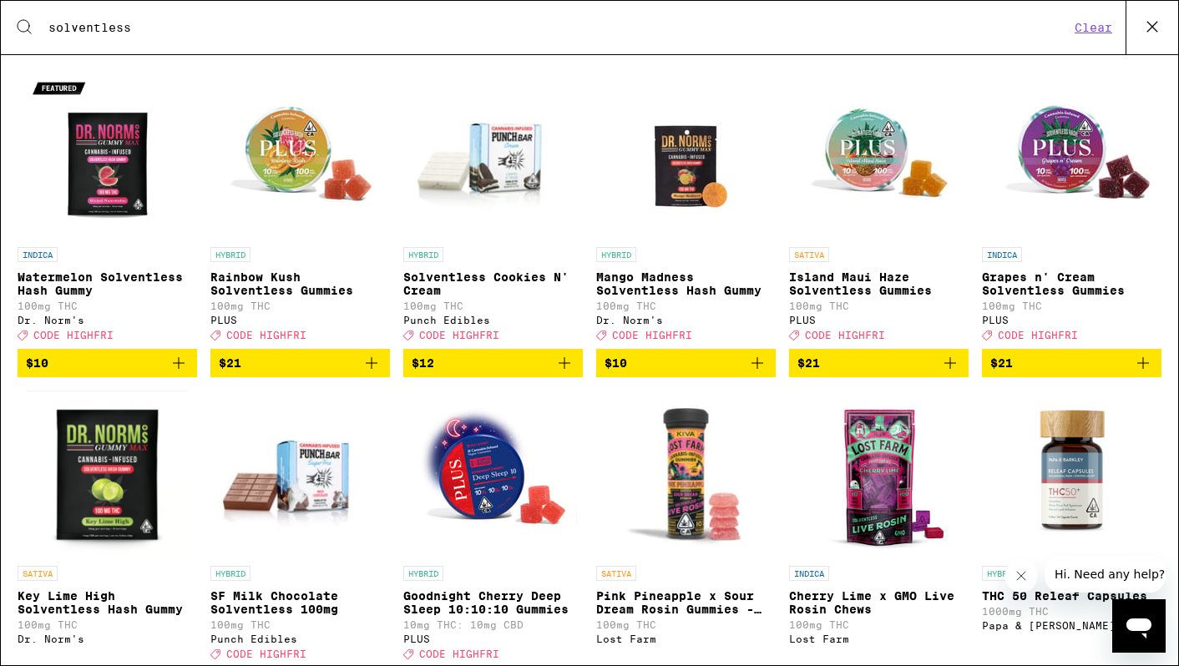
scroll to position [289, 0]
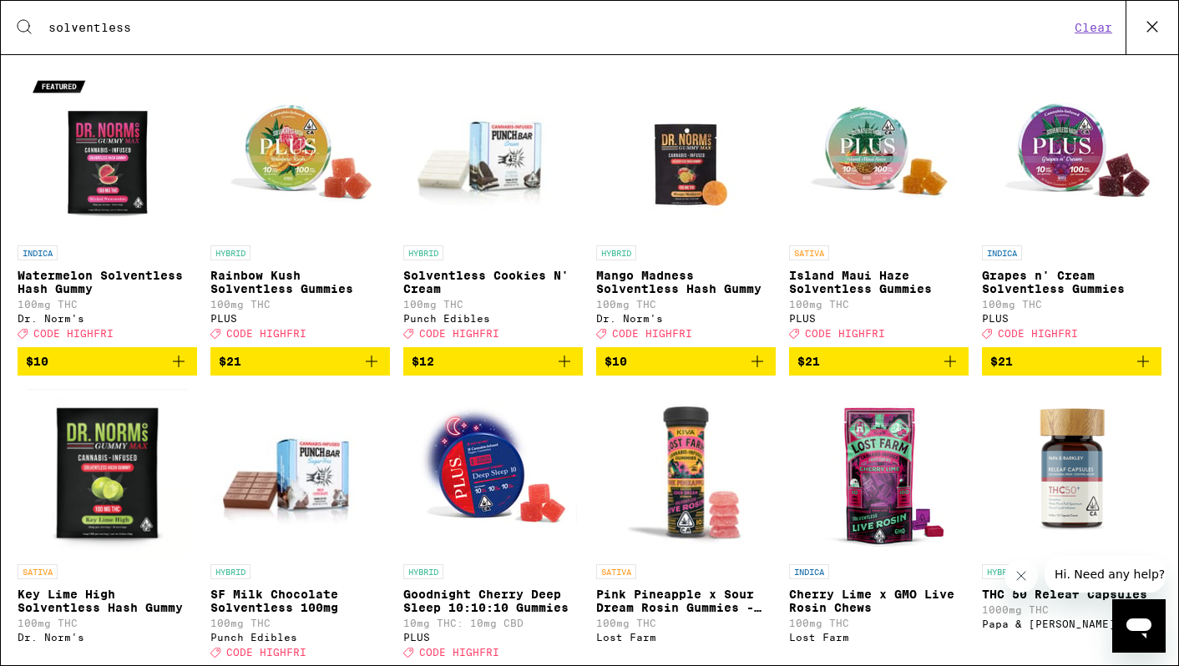
click at [1035, 273] on div "INDICA Grapes n' Cream Solventless Gummies 100mg THC PLUS Deal Created with Ske…" at bounding box center [1072, 292] width 180 height 94
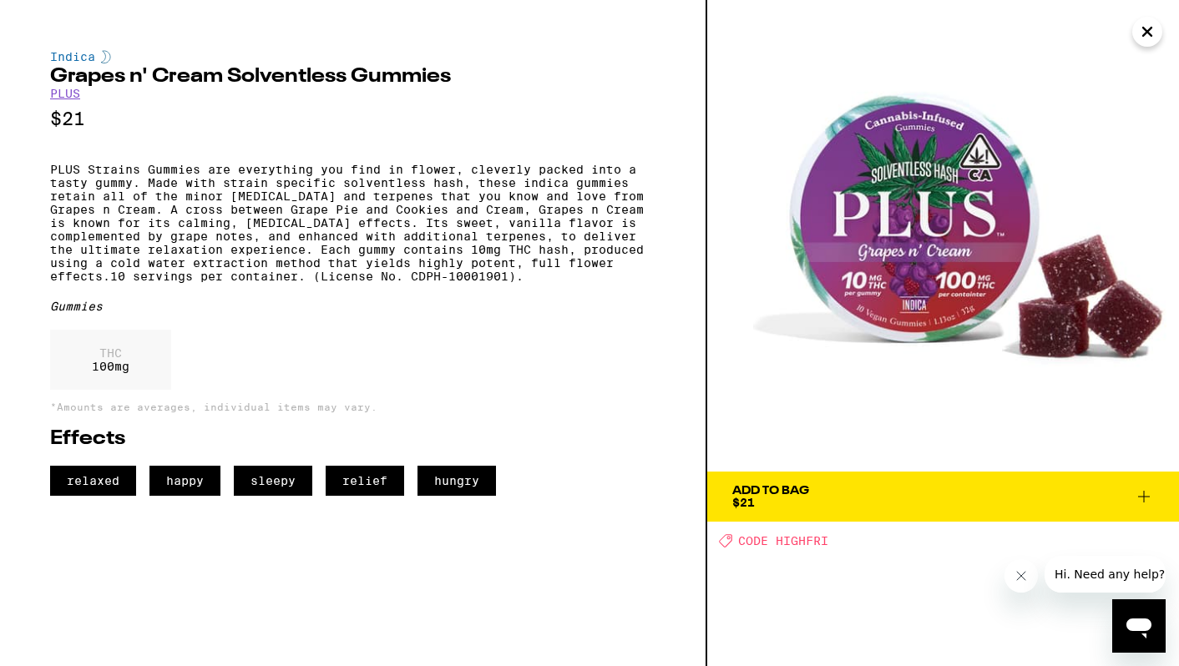
click at [801, 496] on div "Add To Bag" at bounding box center [770, 491] width 77 height 12
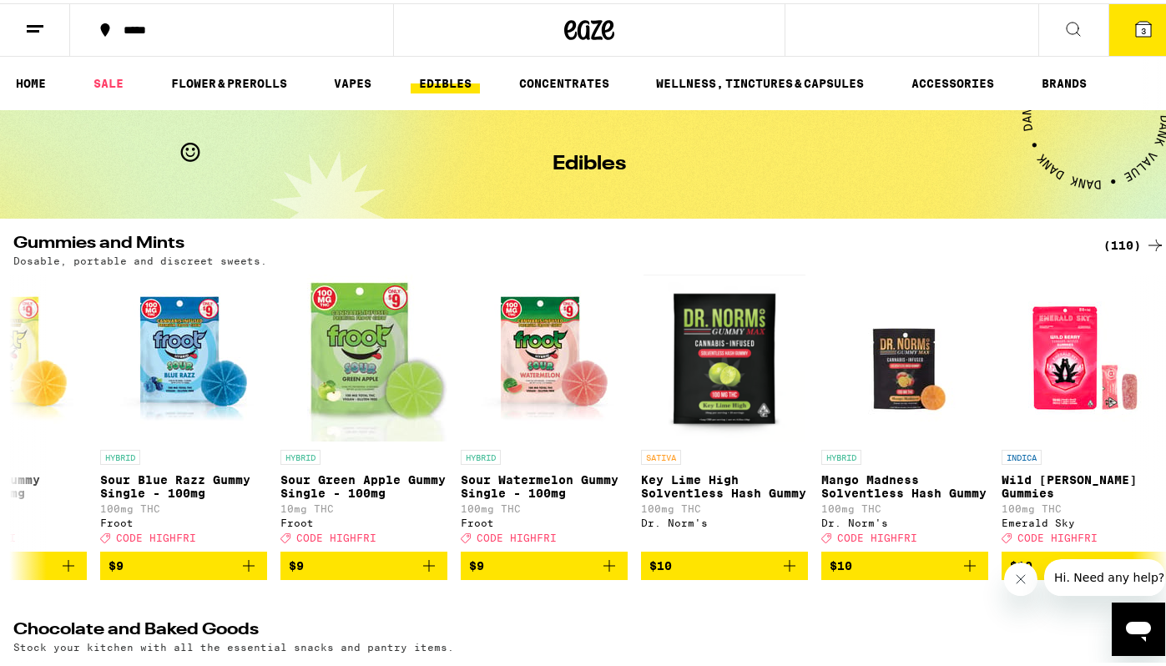
click at [1120, 33] on button "3" at bounding box center [1144, 27] width 70 height 52
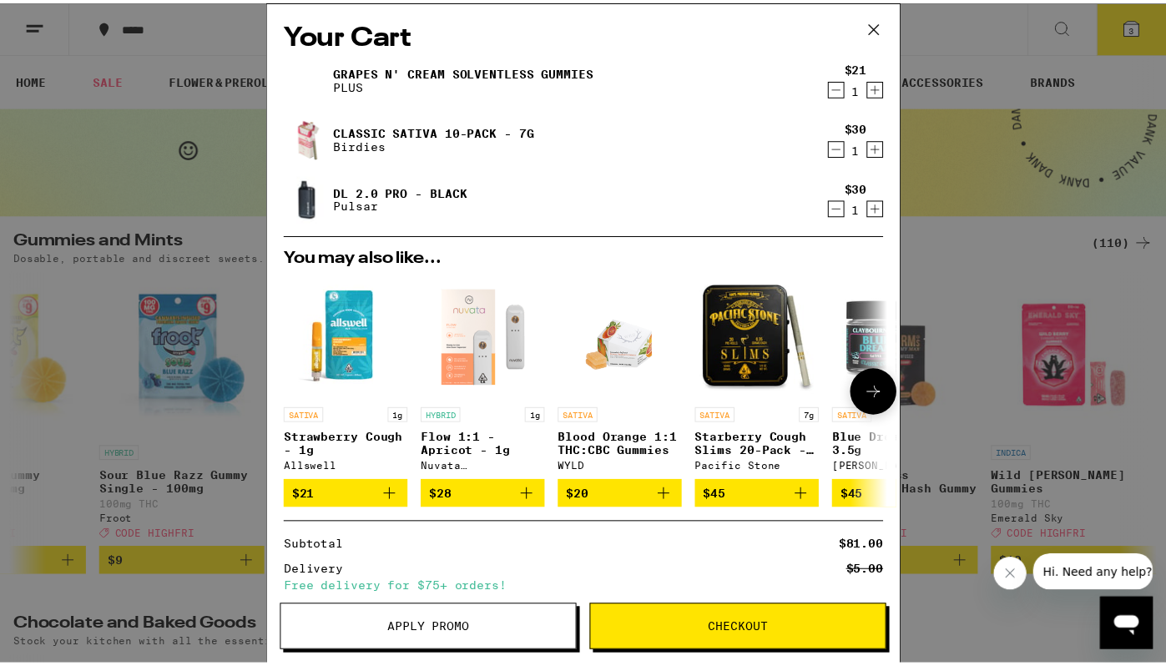
scroll to position [147, 0]
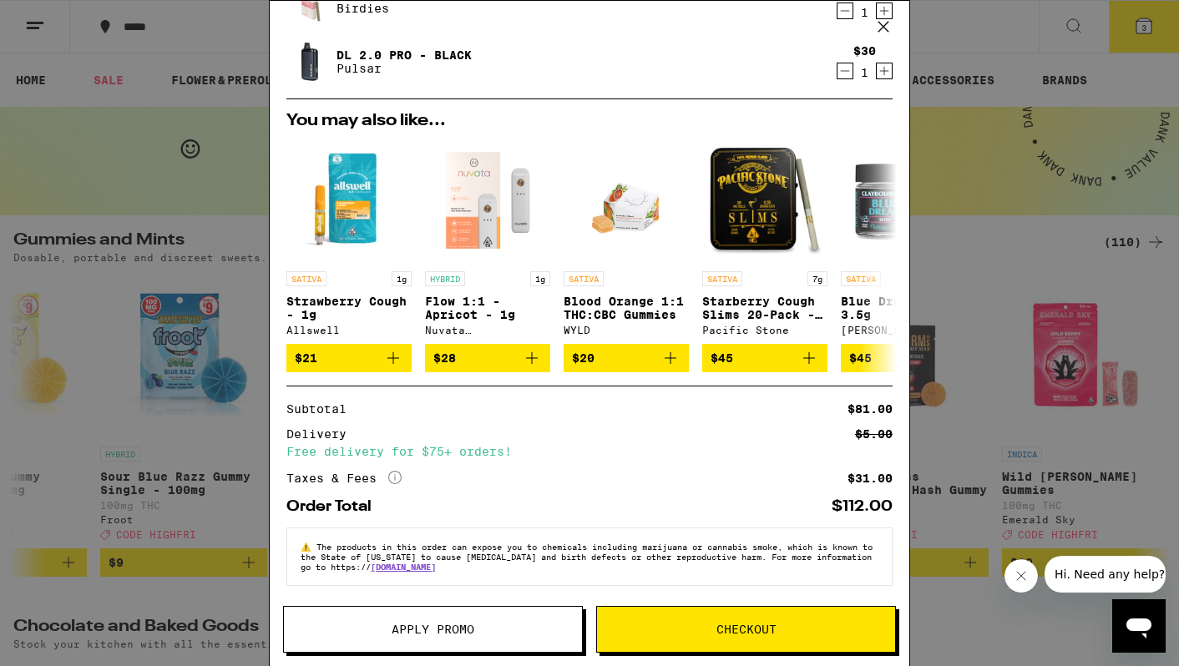
click at [429, 620] on button "Apply Promo" at bounding box center [433, 629] width 300 height 47
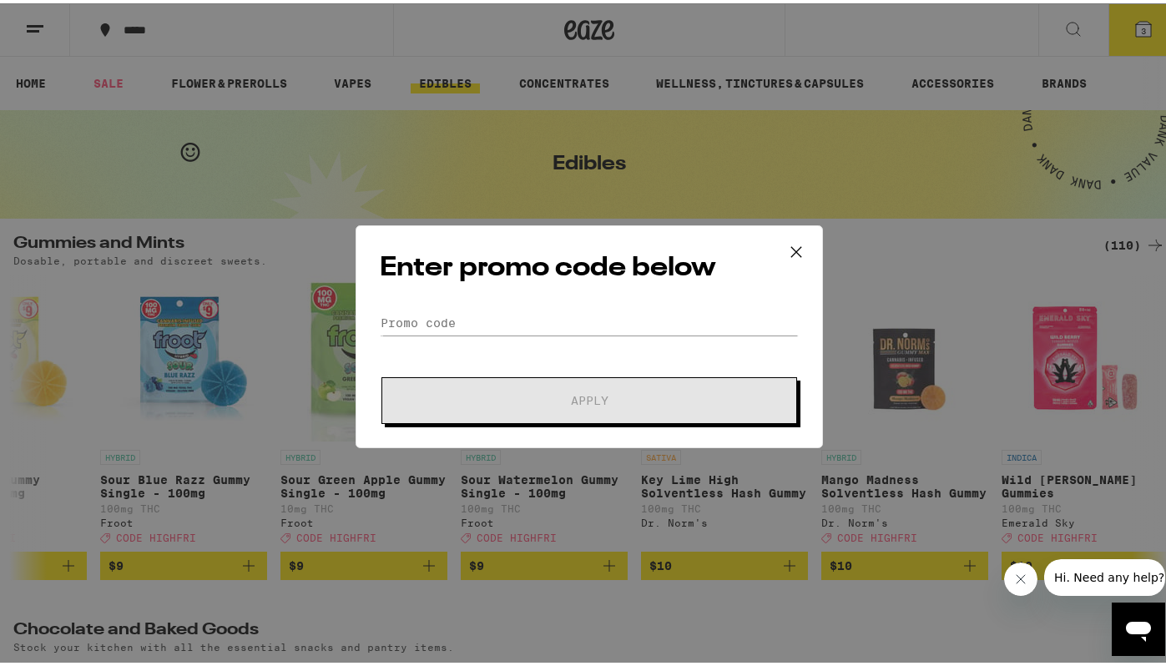
click at [549, 298] on div "Enter promo code below Promo Code Apply" at bounding box center [590, 333] width 468 height 223
click at [533, 316] on input "Promo Code" at bounding box center [589, 319] width 419 height 25
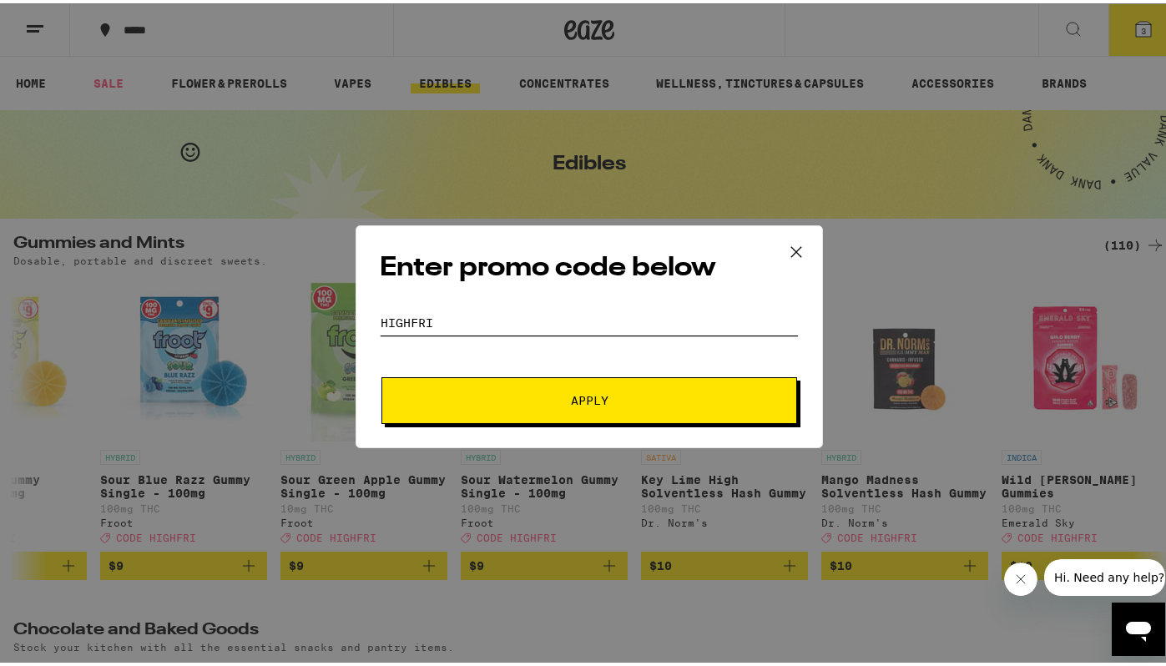
type input "highfri"
click at [382, 374] on button "Apply" at bounding box center [590, 397] width 416 height 47
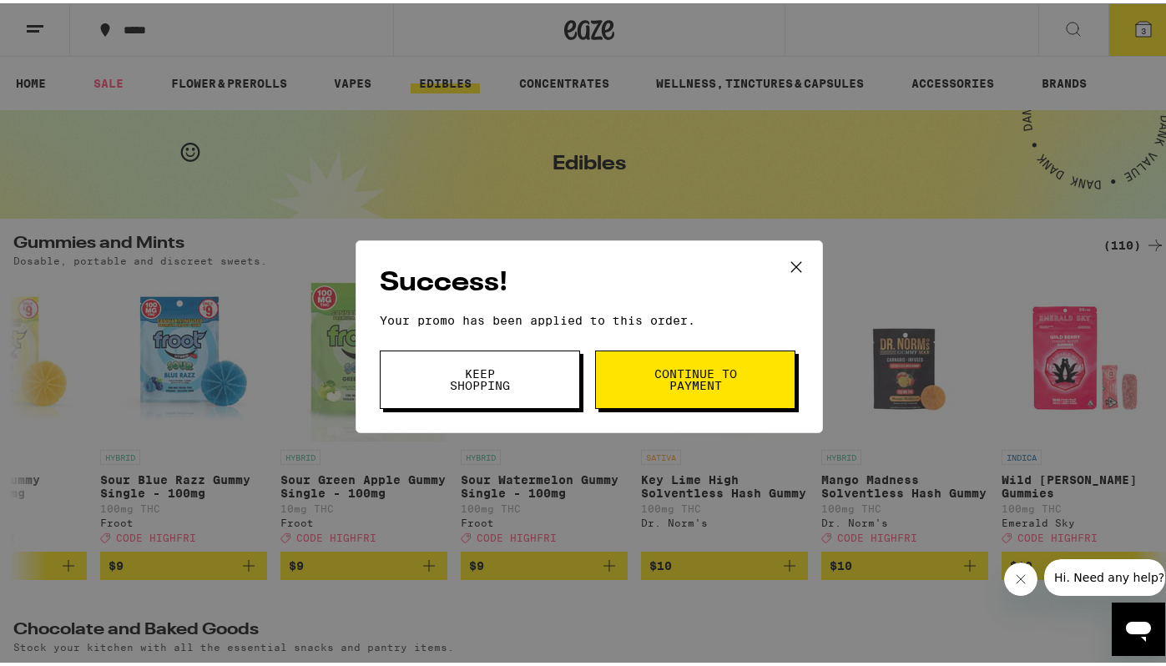
click at [670, 374] on span "Continue to payment" at bounding box center [695, 376] width 85 height 23
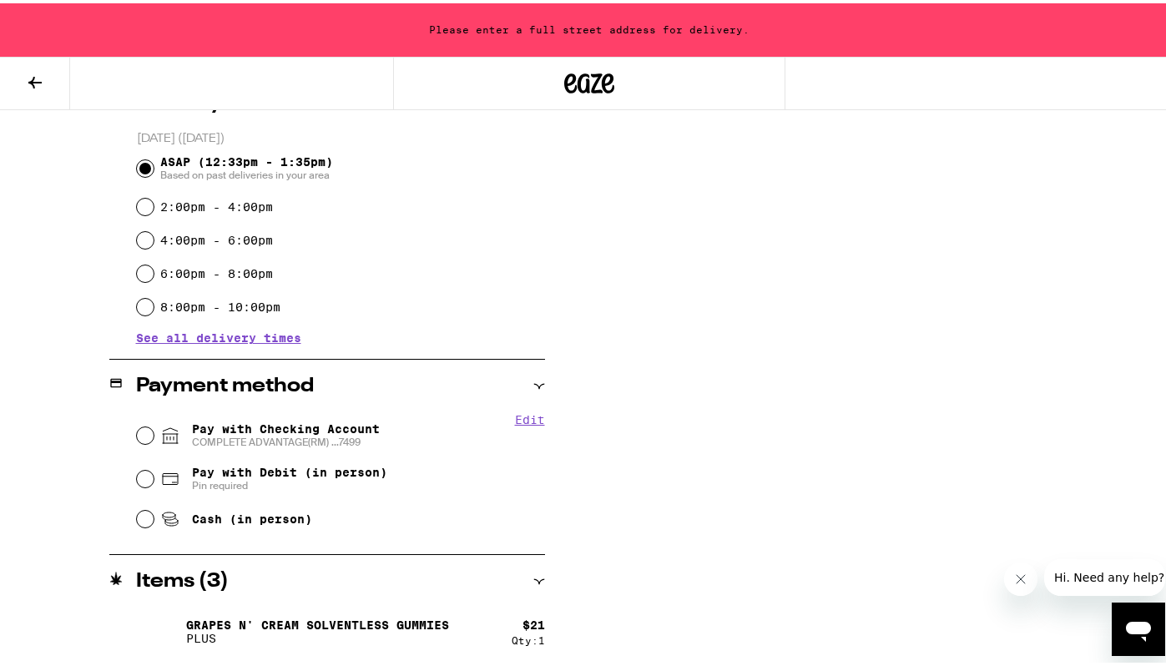
scroll to position [448, 0]
click at [207, 424] on span "Pay with Checking Account COMPLETE ADVANTAGE(RM) ...7499" at bounding box center [286, 431] width 188 height 27
click at [154, 424] on input "Pay with Checking Account COMPLETE ADVANTAGE(RM) ...7499" at bounding box center [145, 431] width 17 height 17
radio input "true"
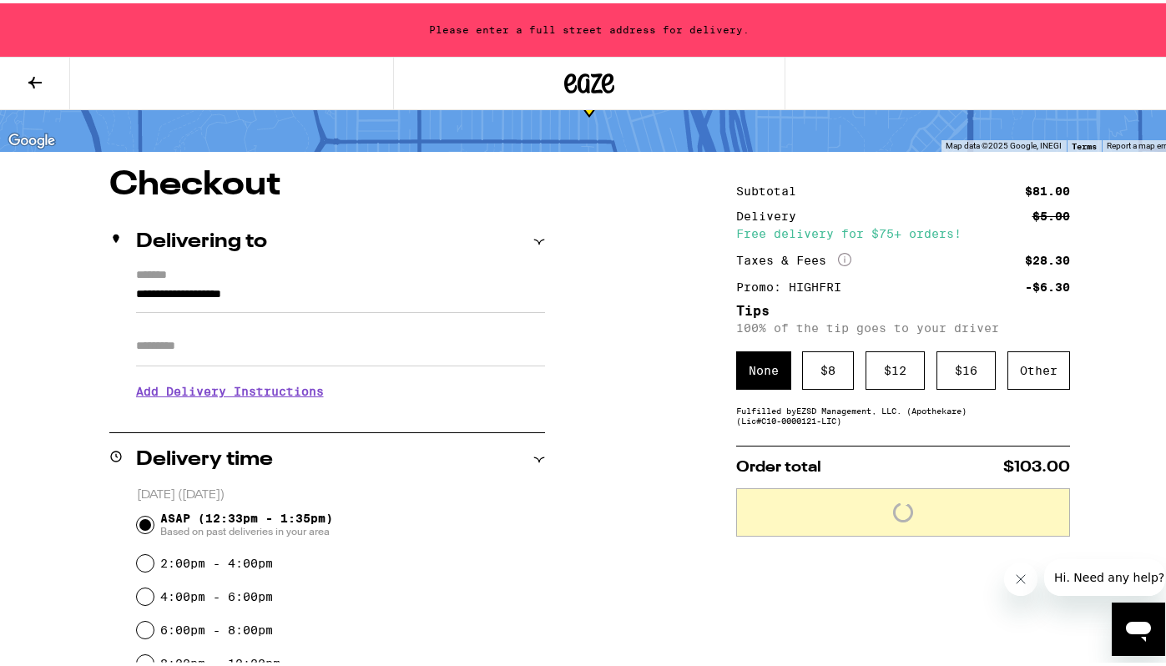
scroll to position [86, 0]
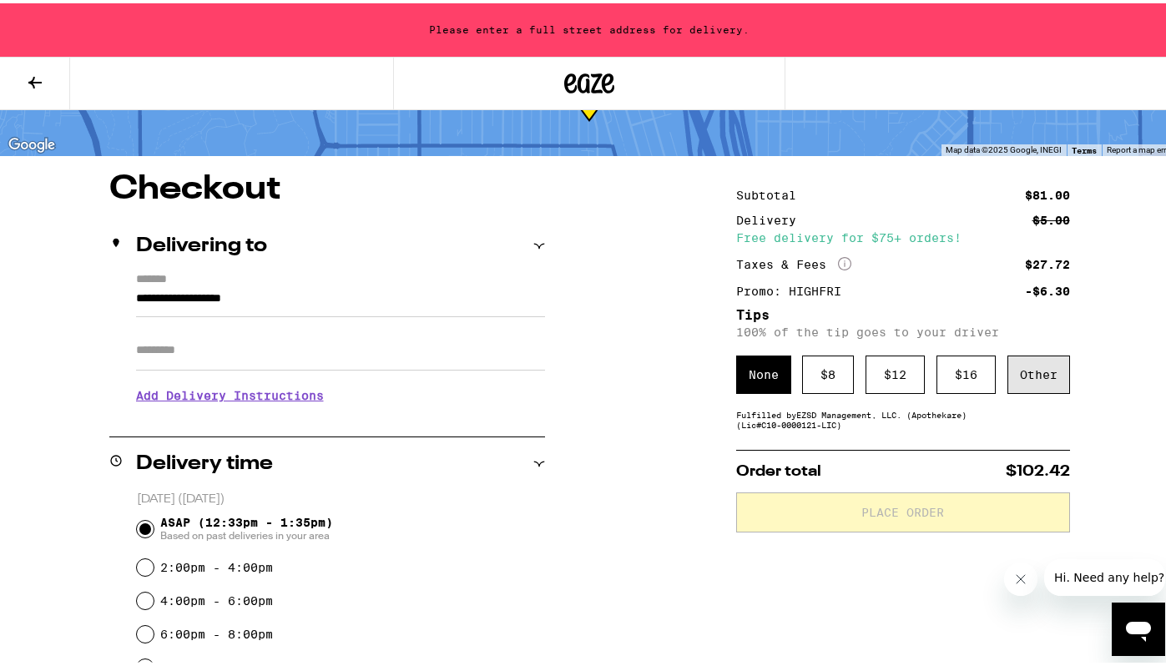
click at [1011, 372] on div "Other" at bounding box center [1039, 371] width 63 height 38
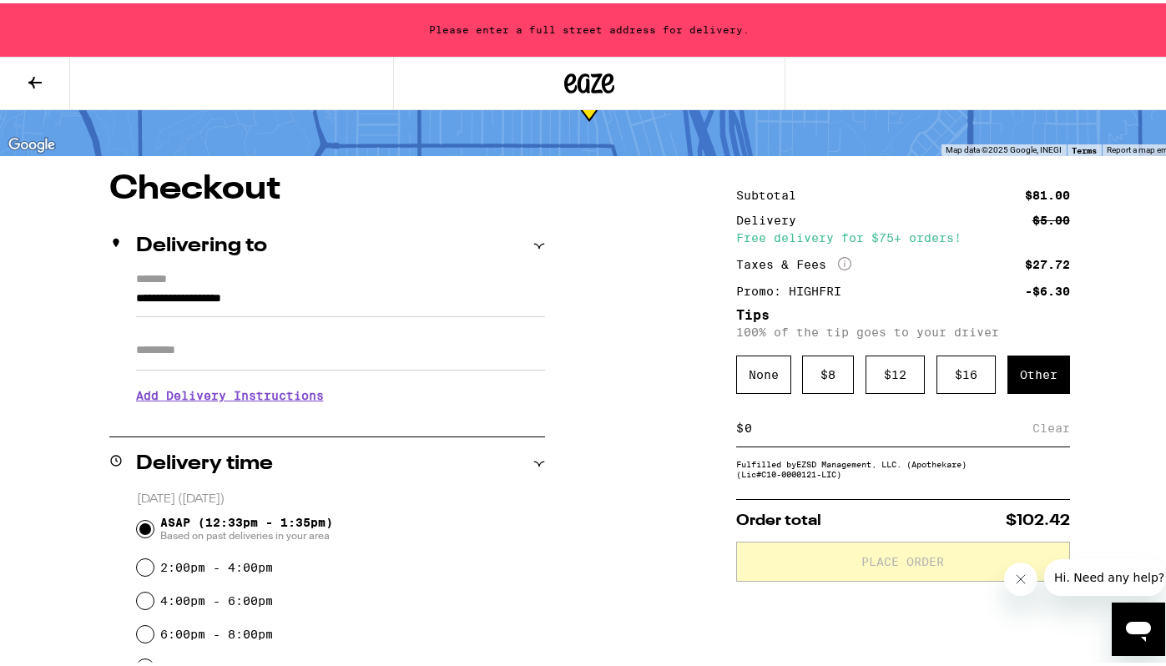
click at [858, 424] on input at bounding box center [888, 424] width 289 height 15
type input "9"
click at [1046, 425] on div "Save" at bounding box center [1055, 425] width 30 height 37
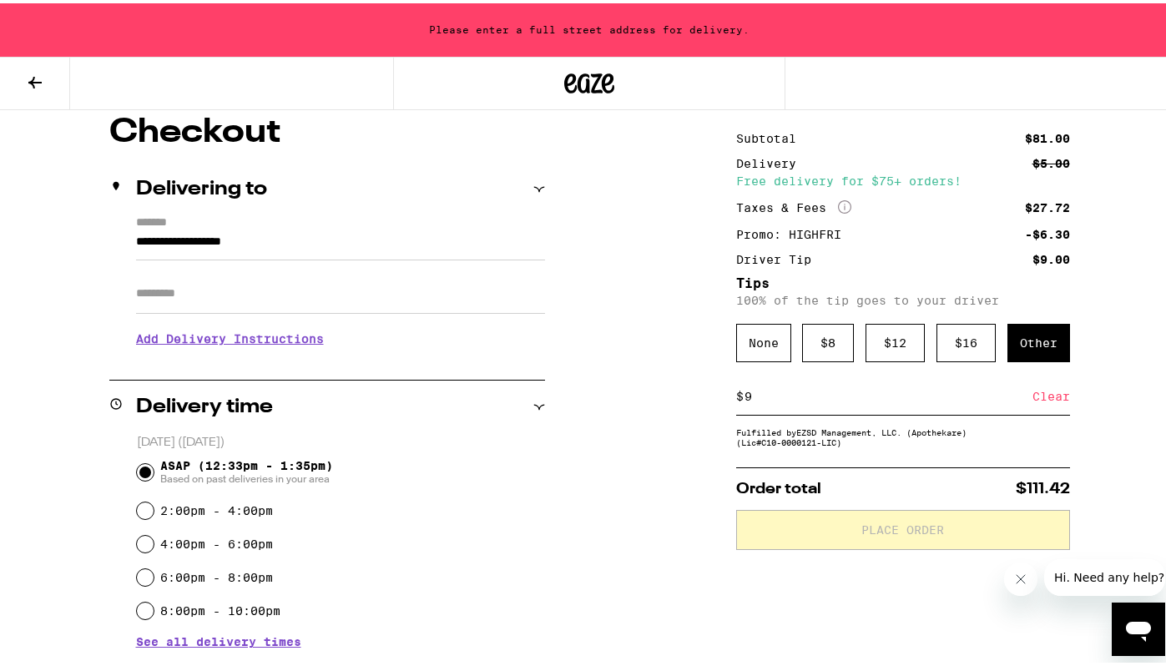
scroll to position [163, 0]
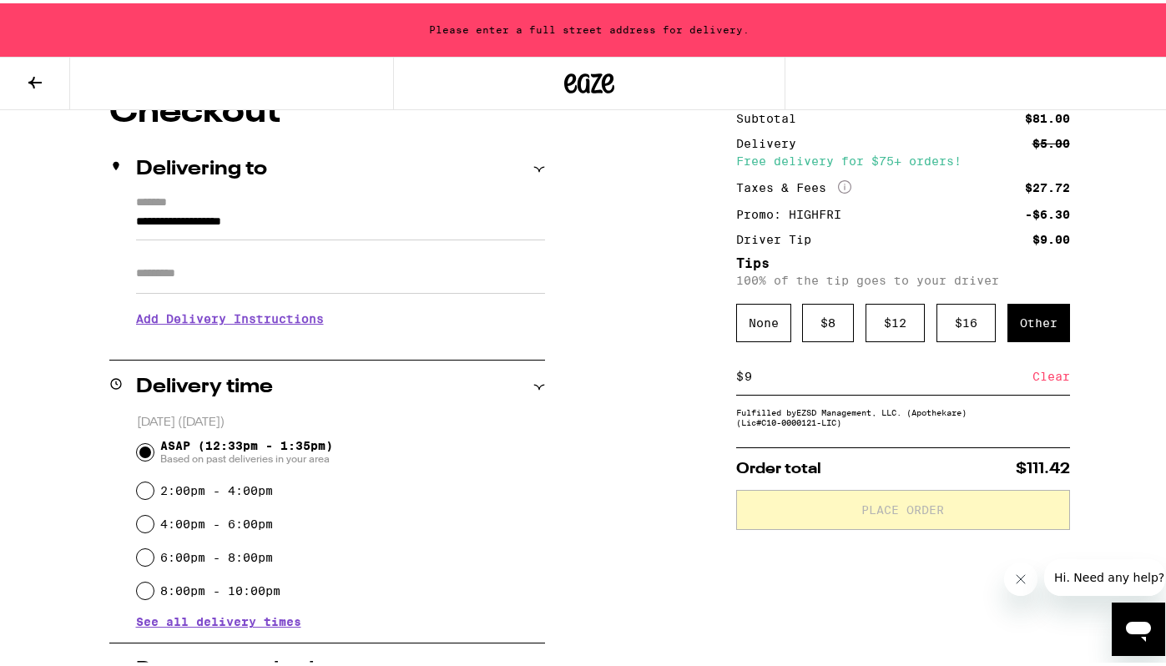
click at [1024, 327] on div "Other" at bounding box center [1039, 320] width 63 height 38
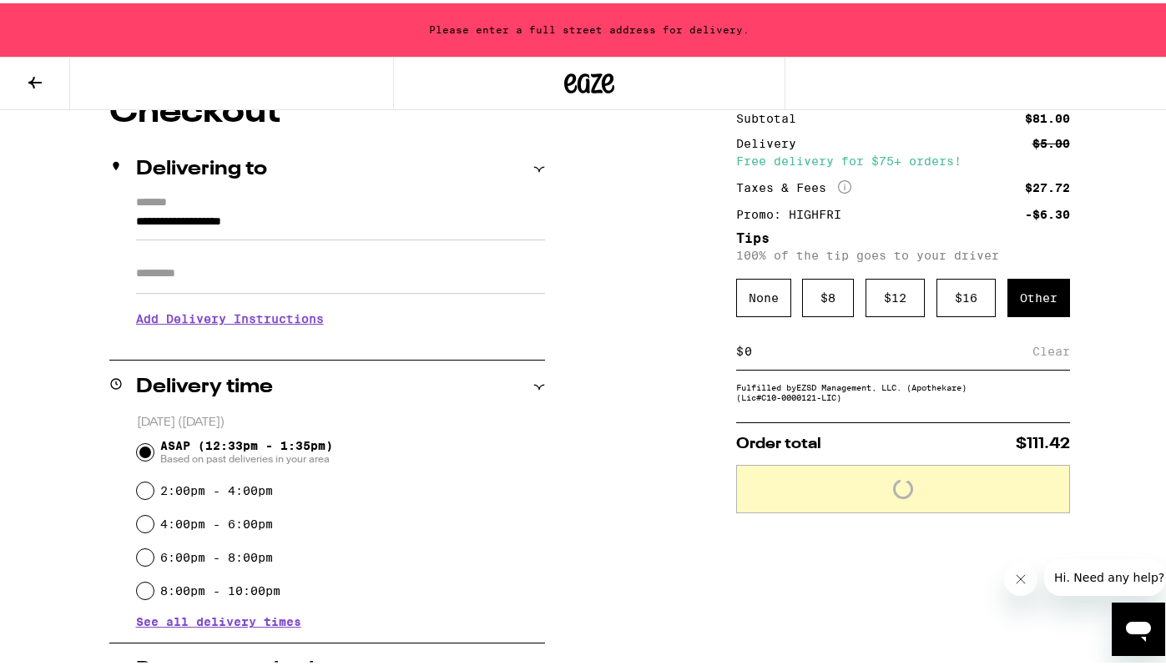
click at [878, 356] on input at bounding box center [888, 348] width 289 height 15
type input "10"
click at [1049, 296] on div "Other" at bounding box center [1039, 295] width 63 height 38
click at [1042, 307] on div "Other" at bounding box center [1039, 295] width 63 height 38
click at [954, 356] on input at bounding box center [888, 348] width 289 height 15
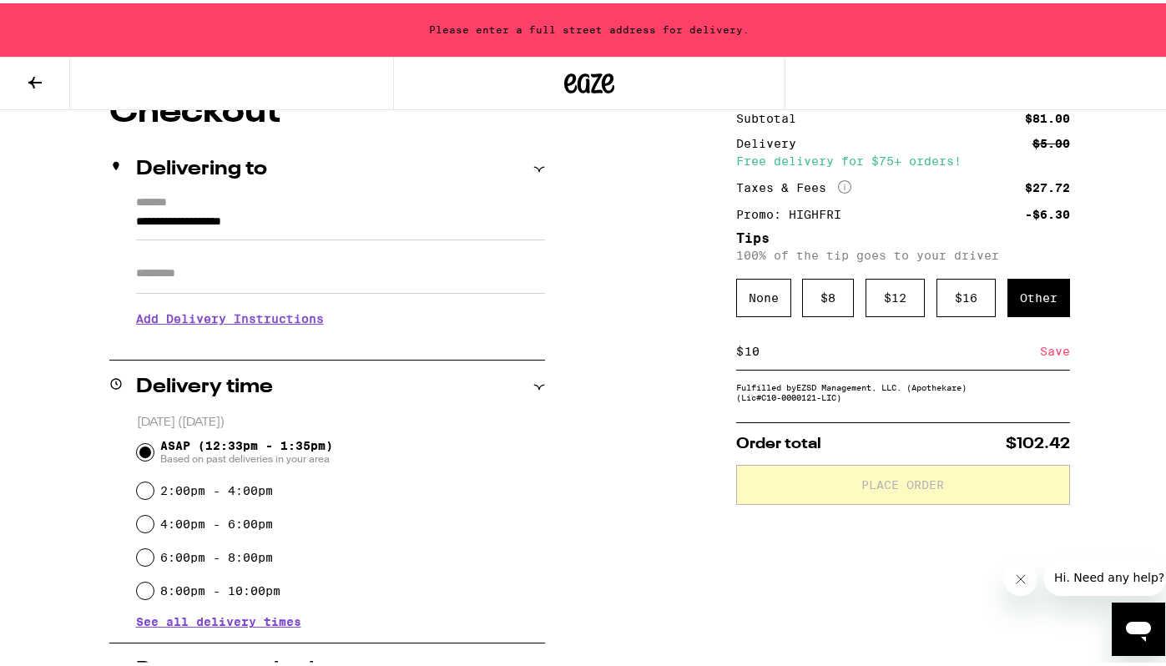
type input "10"
click at [1043, 356] on div "Save" at bounding box center [1055, 348] width 30 height 37
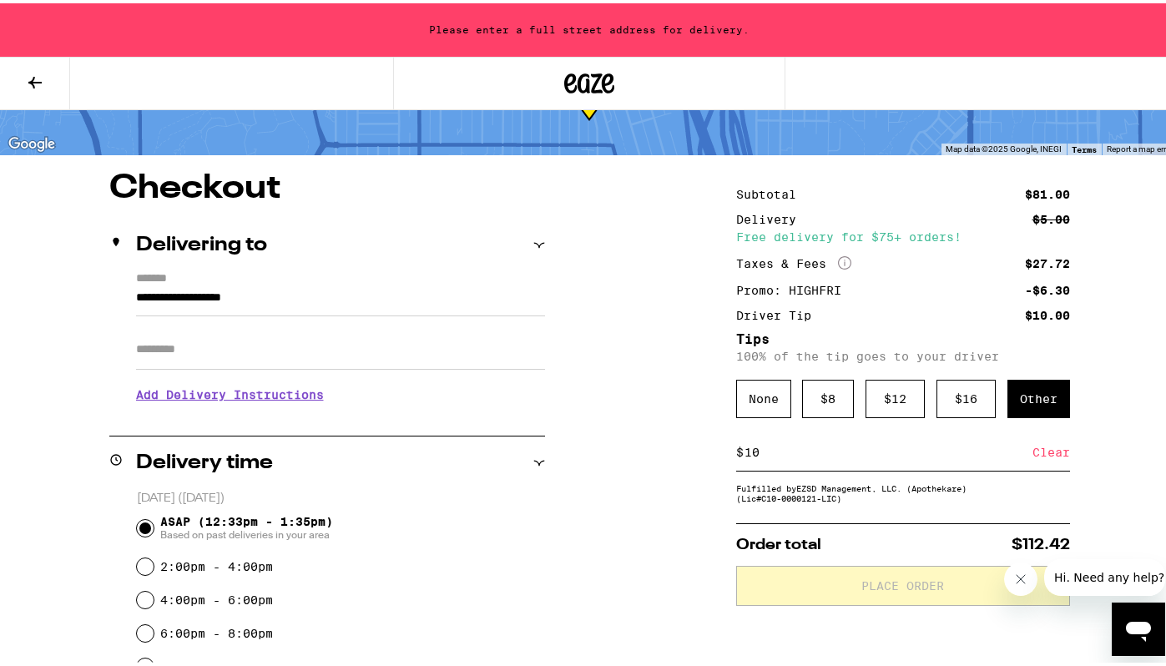
scroll to position [106, 0]
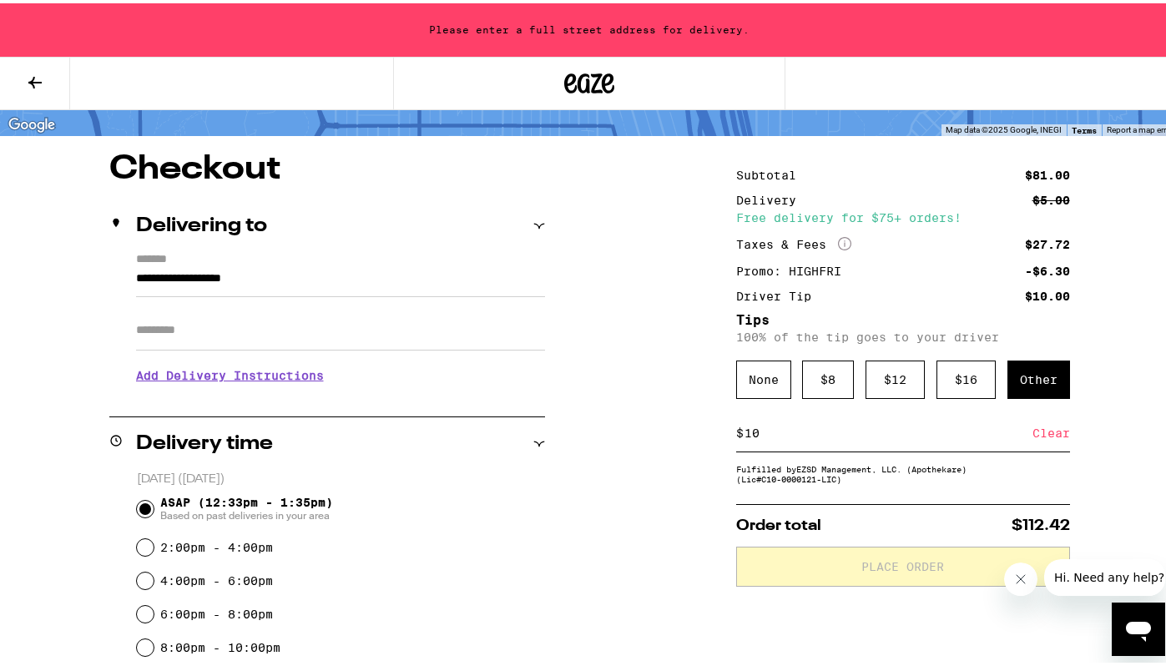
click at [311, 271] on input "**********" at bounding box center [340, 279] width 409 height 28
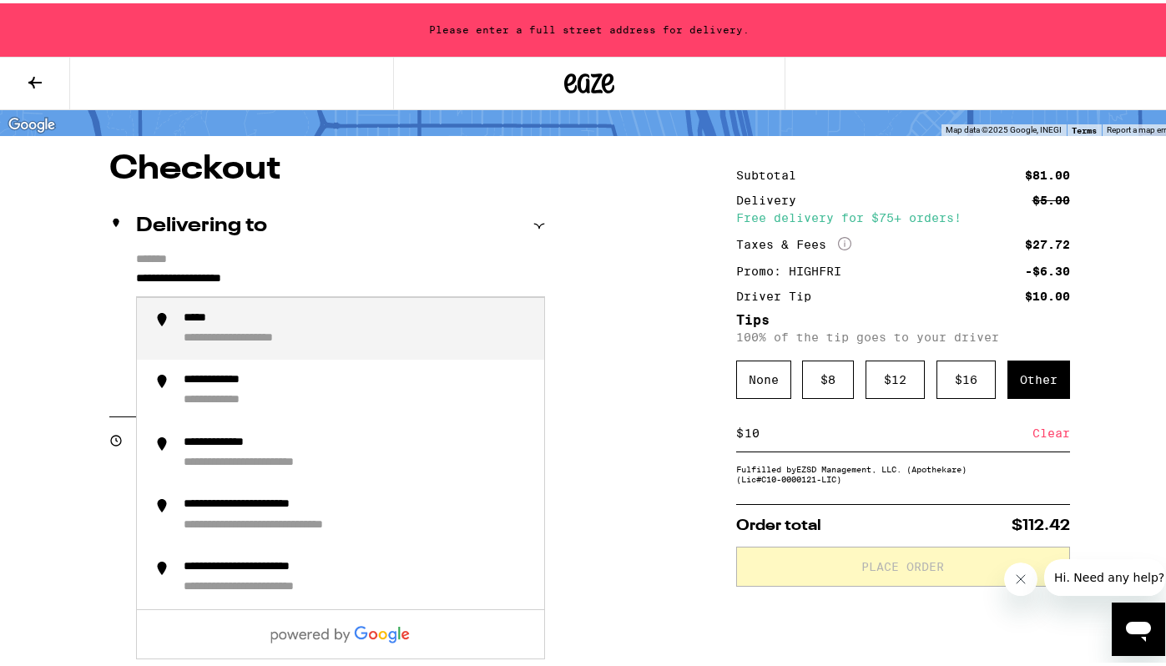
click at [162, 275] on input "**********" at bounding box center [340, 279] width 409 height 28
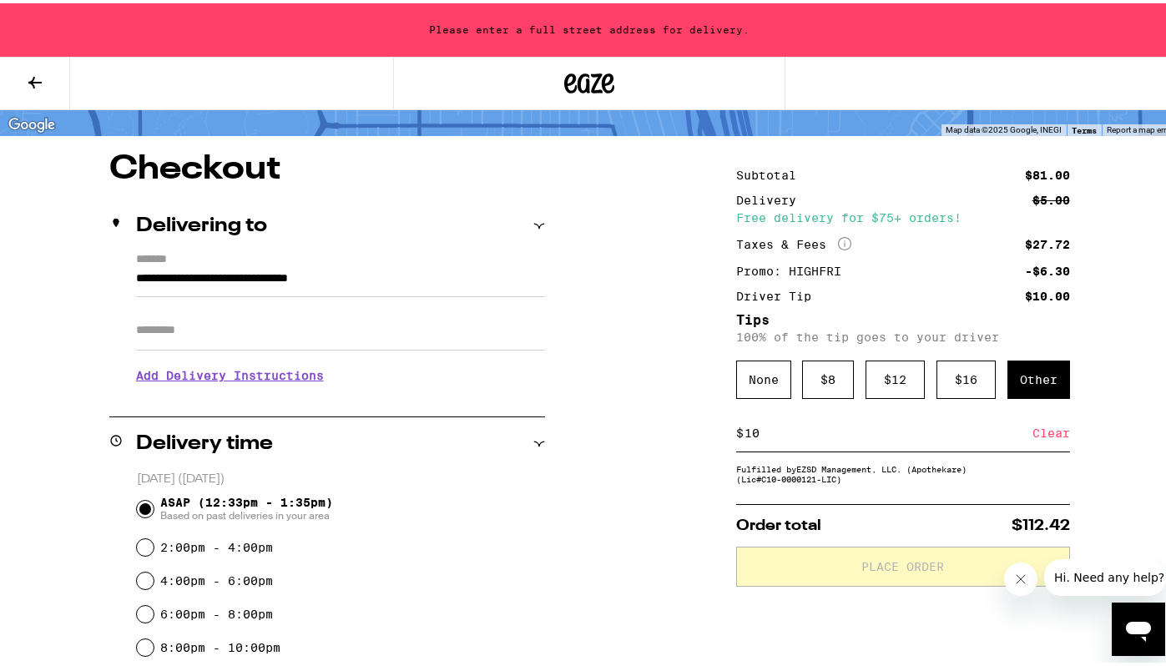
type input "**********"
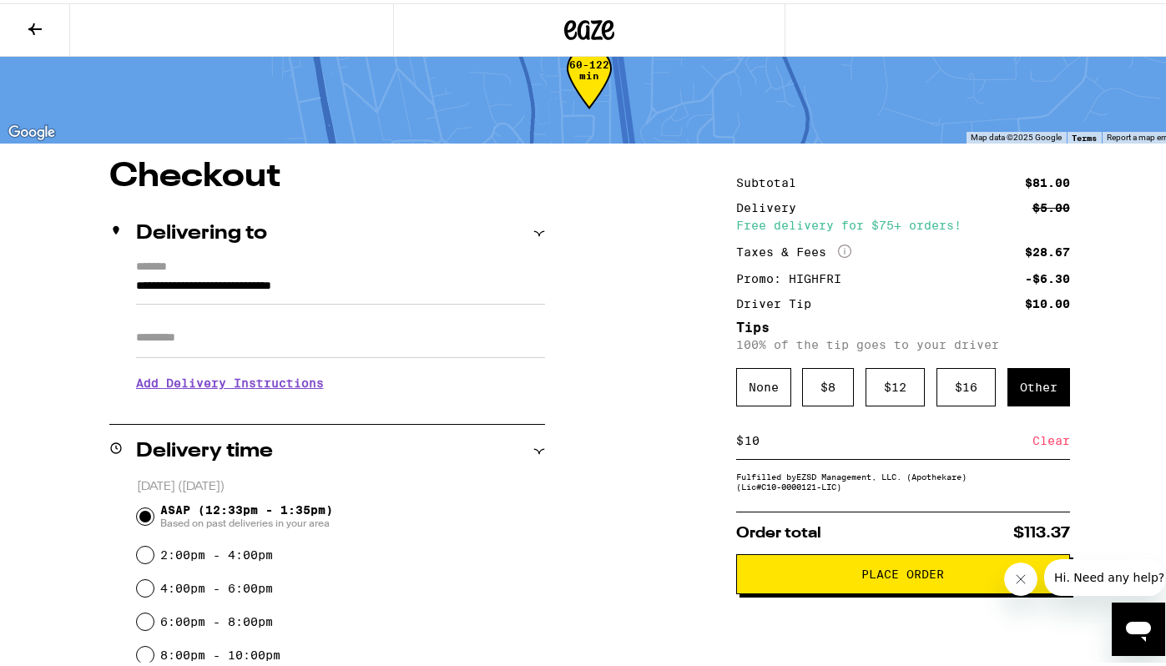
scroll to position [60, 0]
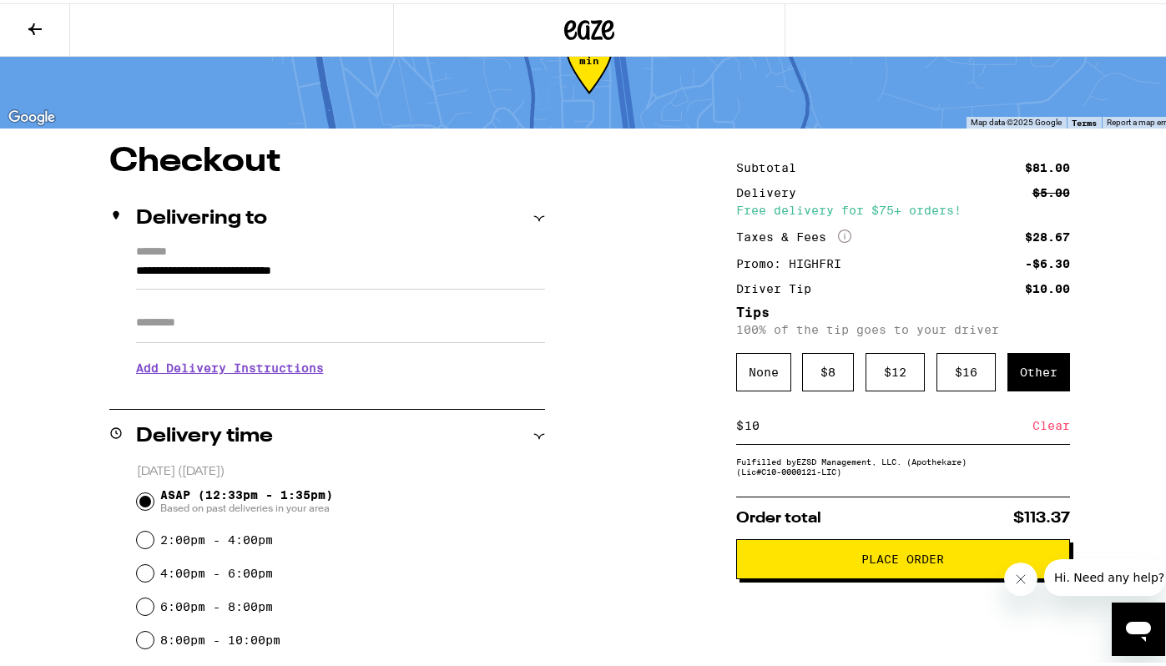
click at [814, 576] on button "Place Order" at bounding box center [903, 556] width 334 height 40
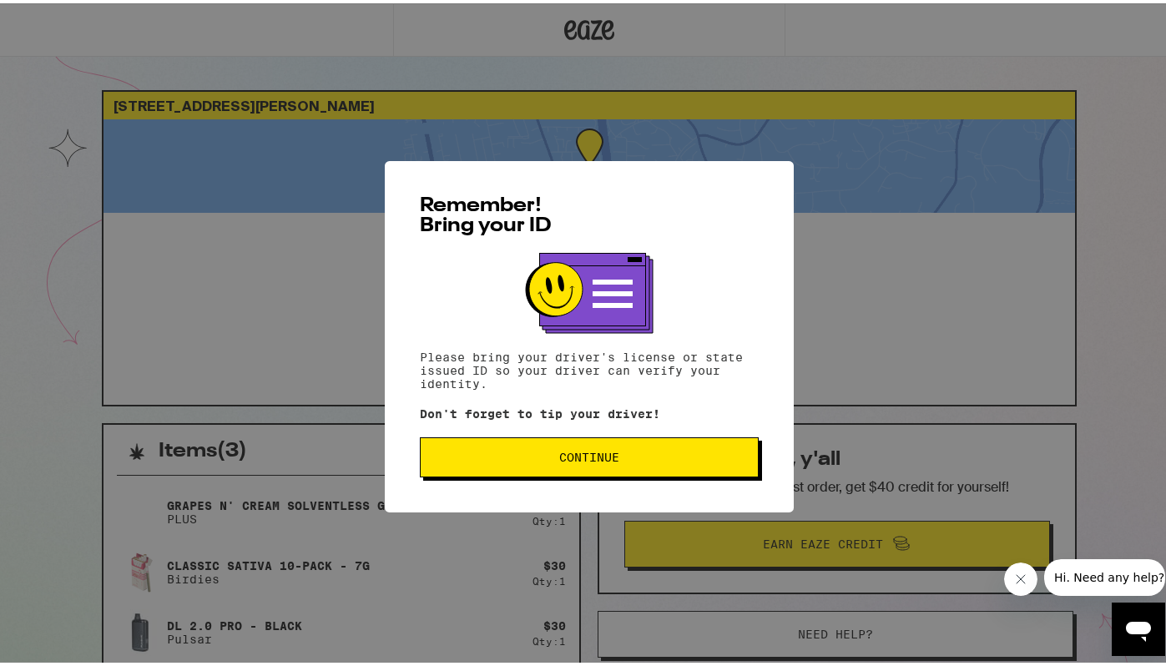
click at [546, 456] on span "Continue" at bounding box center [589, 454] width 311 height 12
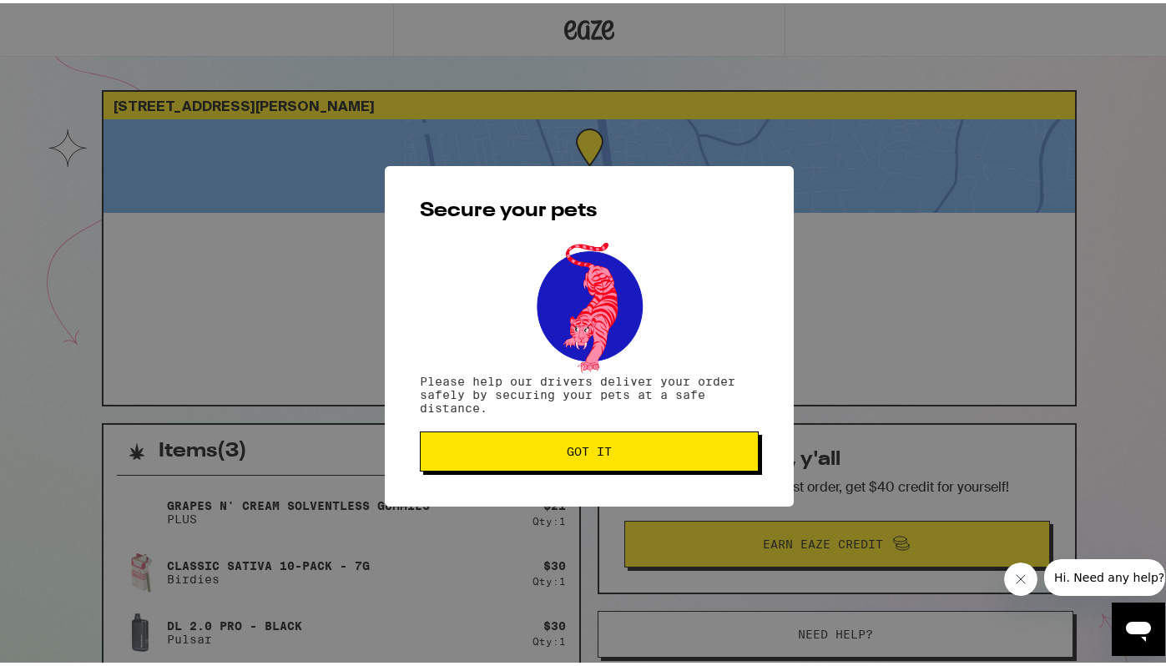
click at [524, 463] on button "Got it" at bounding box center [589, 448] width 339 height 40
